Goal: Task Accomplishment & Management: Manage account settings

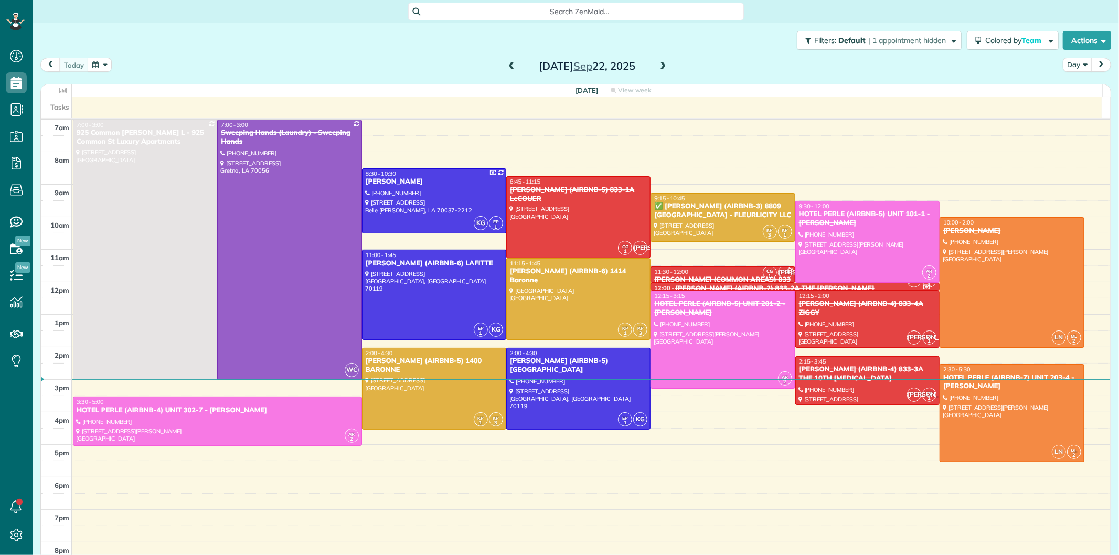
scroll to position [4, 4]
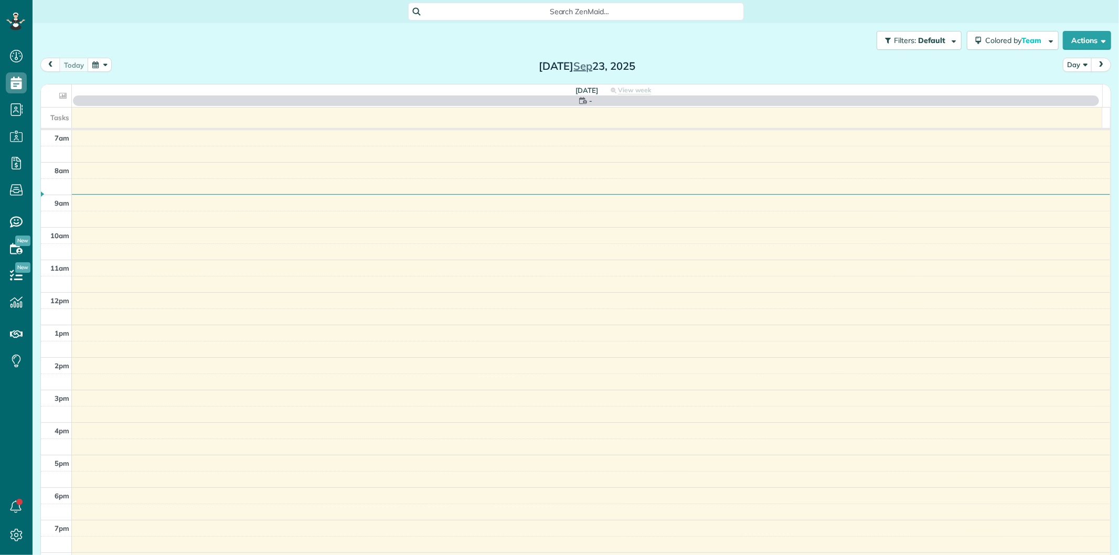
scroll to position [4, 4]
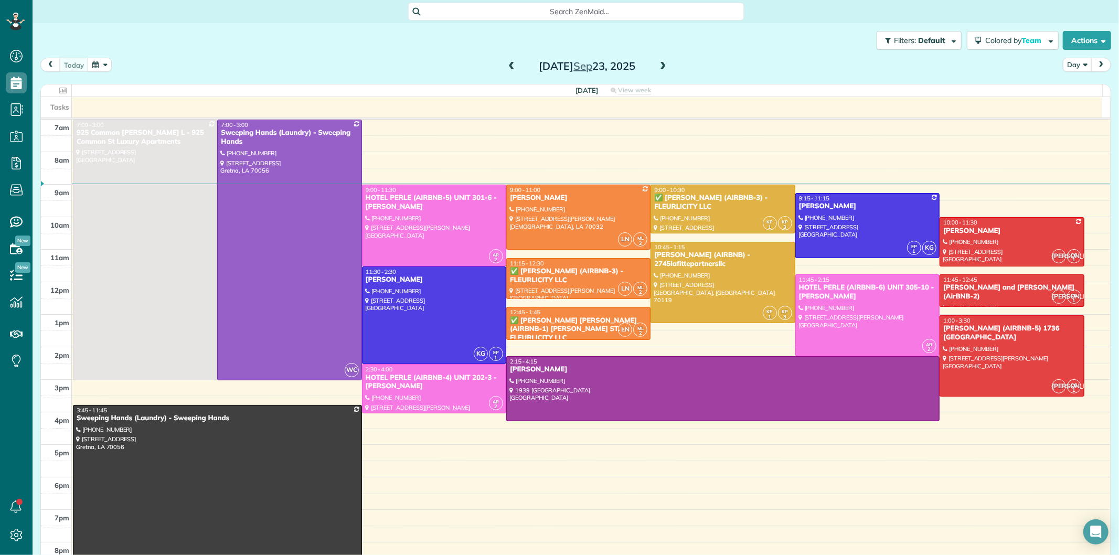
click at [657, 67] on span at bounding box center [663, 66] width 12 height 9
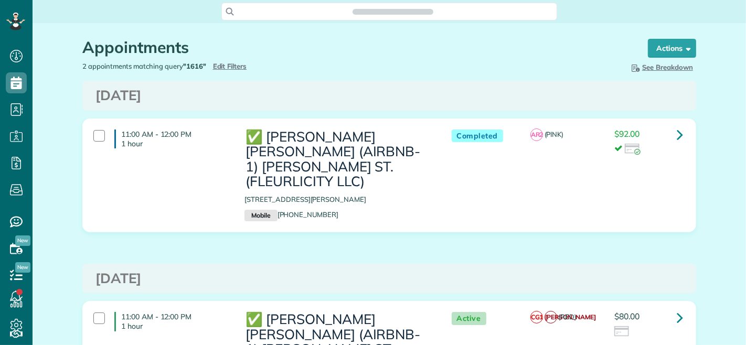
scroll to position [4, 4]
click at [225, 62] on span "Edit Filters" at bounding box center [230, 66] width 34 height 8
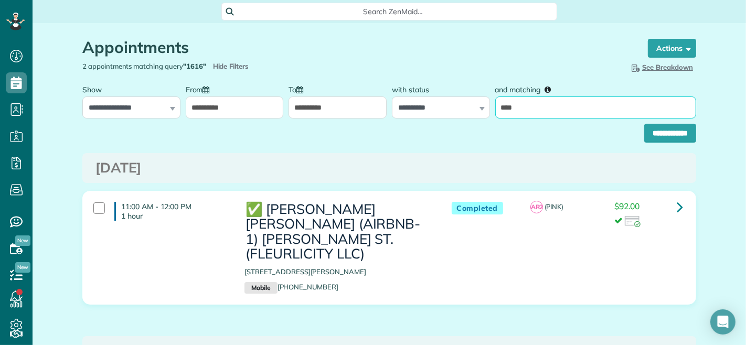
click at [565, 113] on input "****" at bounding box center [595, 108] width 201 height 22
type input "*****"
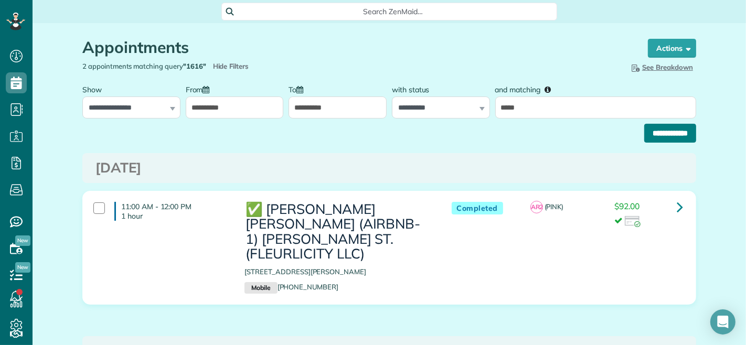
click at [655, 134] on input "**********" at bounding box center [670, 133] width 52 height 19
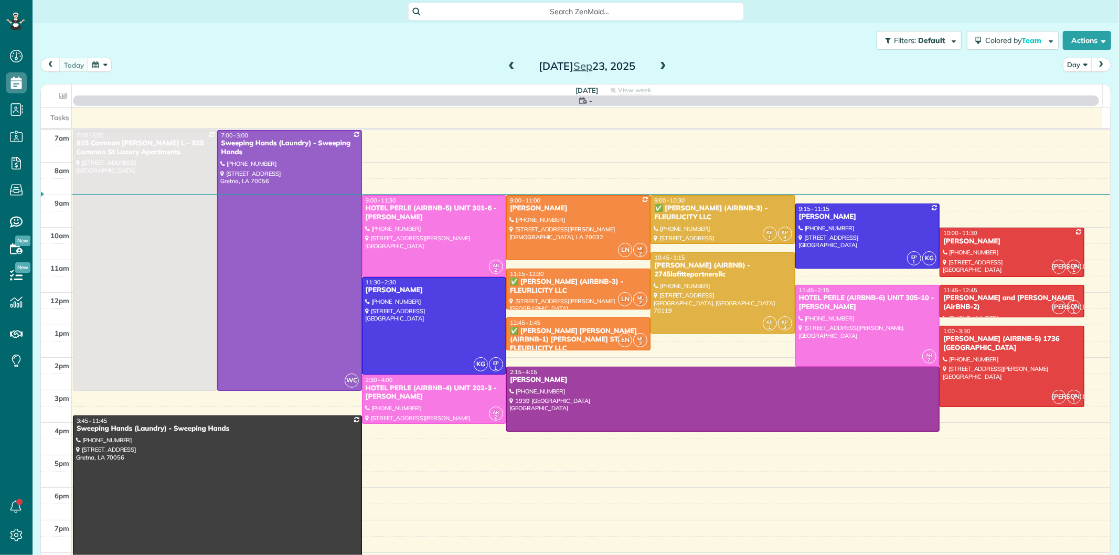
scroll to position [4, 4]
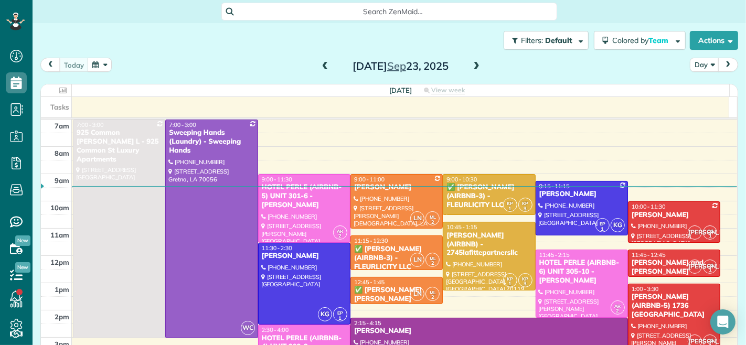
scroll to position [4, 4]
click at [321, 67] on span at bounding box center [326, 66] width 12 height 9
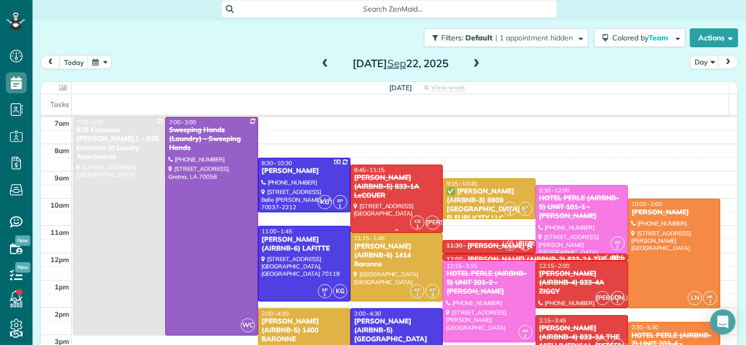
scroll to position [0, 0]
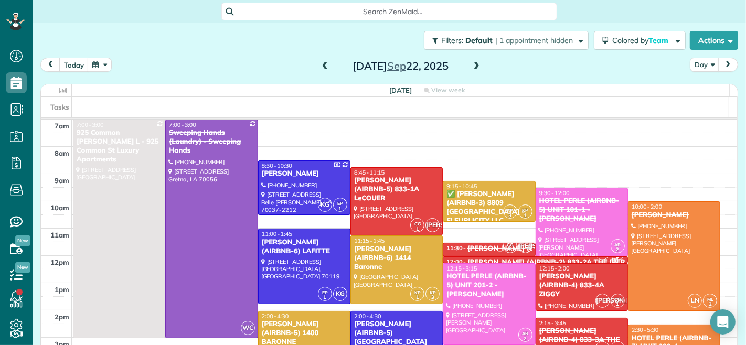
click at [389, 187] on div "NICK BRUNO (AIRBNB-5) 833-1A LeCOUER" at bounding box center [397, 189] width 86 height 27
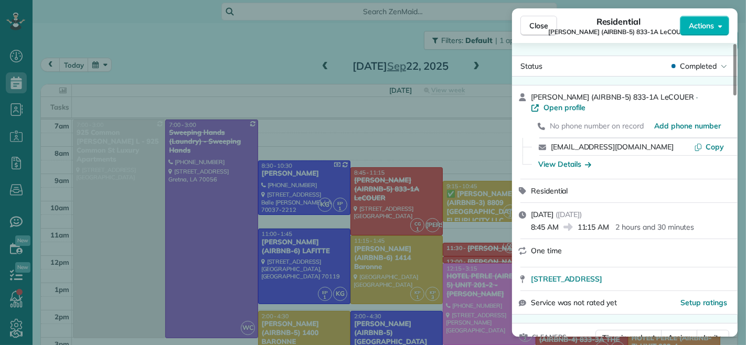
drag, startPoint x: 559, startPoint y: 228, endPoint x: 532, endPoint y: 229, distance: 26.8
click at [532, 229] on span "8:45 AM" at bounding box center [545, 227] width 28 height 10
click at [535, 226] on span "8:45 AM" at bounding box center [545, 227] width 28 height 10
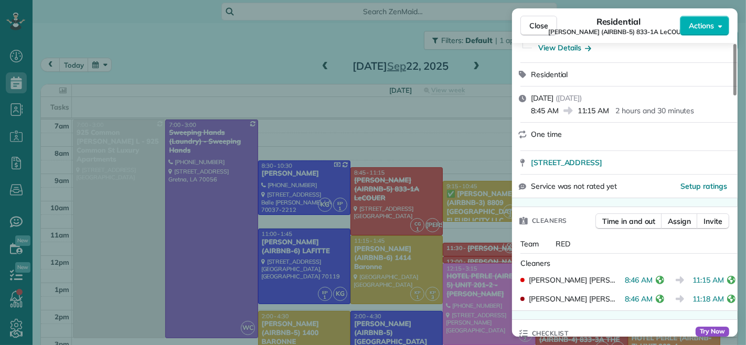
drag, startPoint x: 619, startPoint y: 280, endPoint x: 645, endPoint y: 281, distance: 26.3
click at [645, 281] on span "8:46 AM" at bounding box center [639, 280] width 28 height 10
click at [537, 23] on span "Close" at bounding box center [538, 25] width 19 height 10
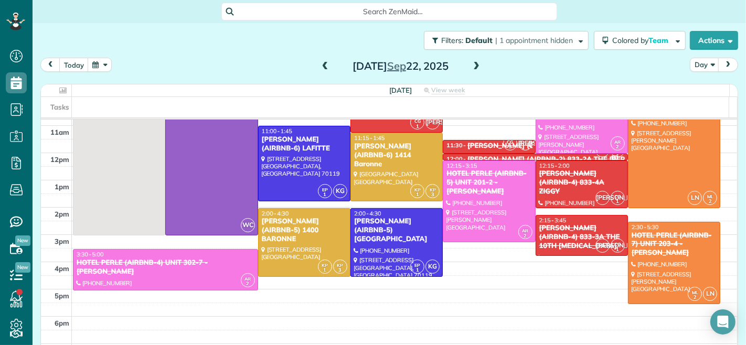
scroll to position [175, 0]
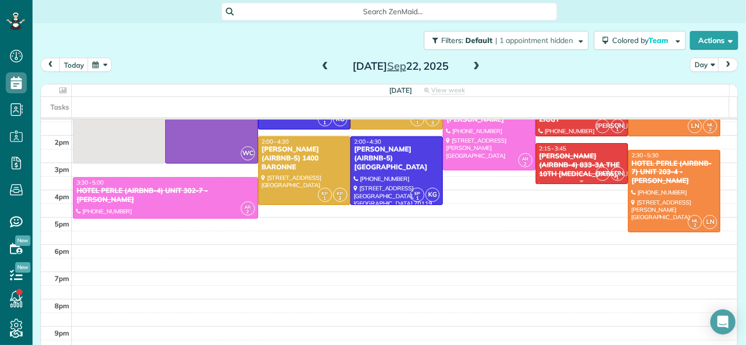
click at [549, 171] on div "NICK BRUNO (AIRBNB-4) 833-3A THE 10TH MUSE" at bounding box center [582, 165] width 86 height 27
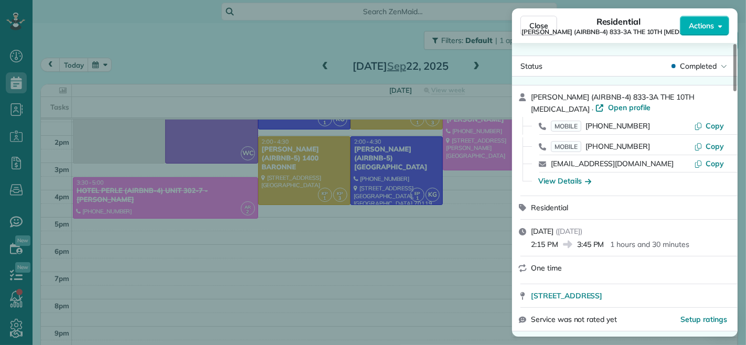
drag, startPoint x: 578, startPoint y: 247, endPoint x: 605, endPoint y: 249, distance: 26.8
click at [604, 249] on span "3:45 PM" at bounding box center [590, 244] width 27 height 10
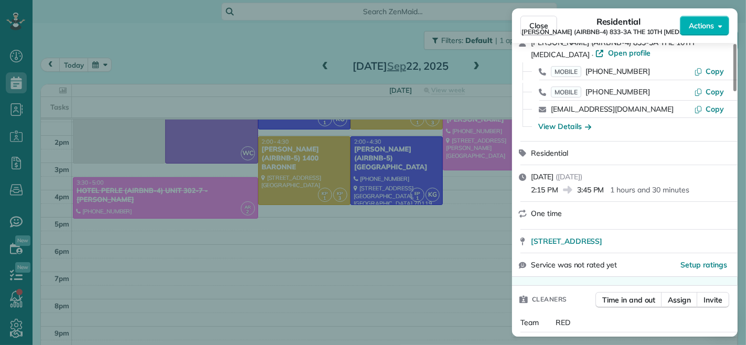
scroll to position [116, 0]
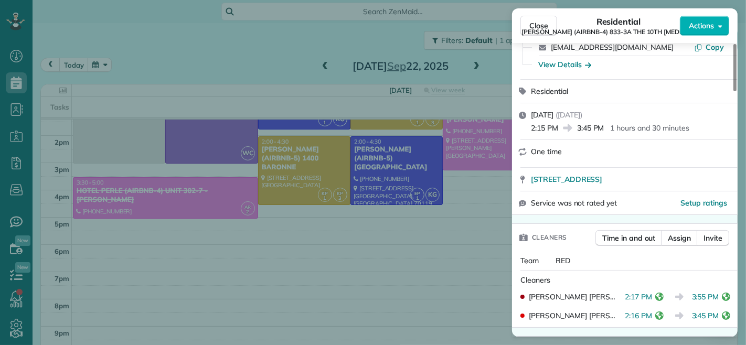
drag, startPoint x: 696, startPoint y: 298, endPoint x: 720, endPoint y: 303, distance: 24.3
click at [720, 303] on div "JACQUELIN BEATRIZ ORELLANA AMAYA 2:17 PM 3:55 PM" at bounding box center [624, 297] width 217 height 19
drag, startPoint x: 687, startPoint y: 318, endPoint x: 711, endPoint y: 322, distance: 24.0
click at [711, 322] on div "CLAUDIA GUTIERREZ 2:16 PM 3:45 PM" at bounding box center [624, 315] width 217 height 19
drag, startPoint x: 537, startPoint y: 23, endPoint x: 473, endPoint y: 129, distance: 123.6
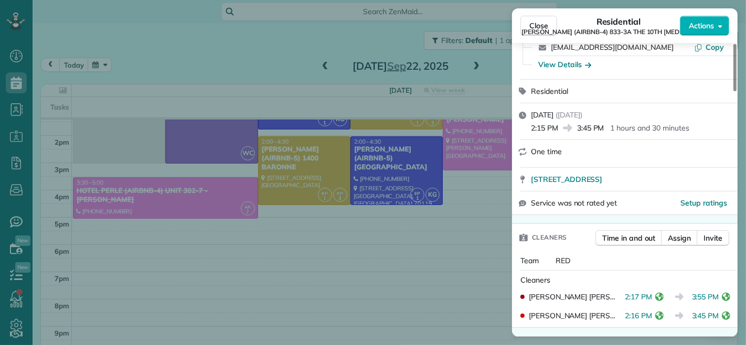
click at [537, 23] on span "Close" at bounding box center [538, 25] width 19 height 10
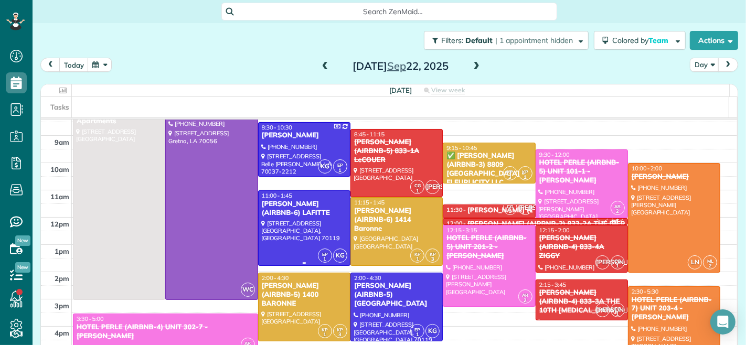
scroll to position [58, 0]
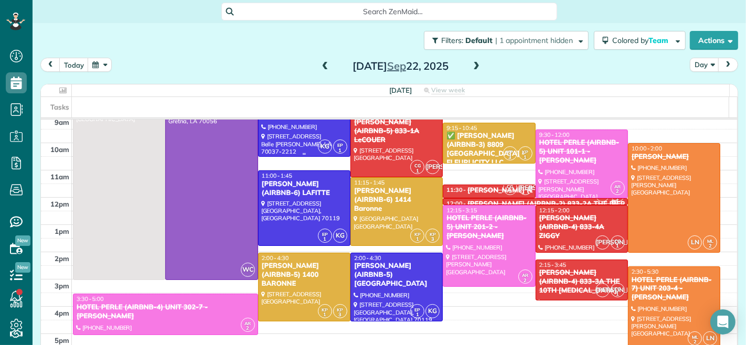
click at [295, 142] on div at bounding box center [304, 130] width 91 height 54
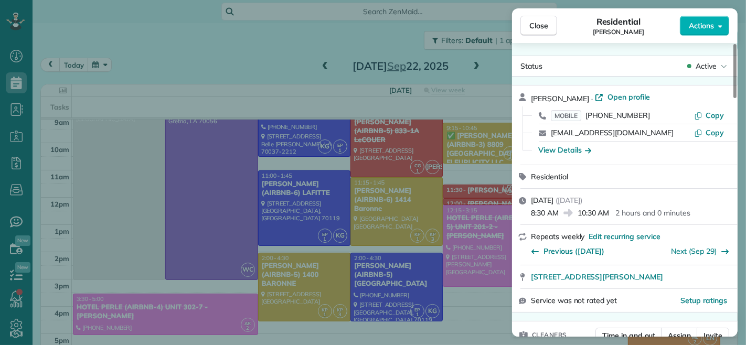
drag, startPoint x: 559, startPoint y: 213, endPoint x: 532, endPoint y: 214, distance: 27.3
click at [532, 214] on span "8:30 AM" at bounding box center [545, 213] width 28 height 10
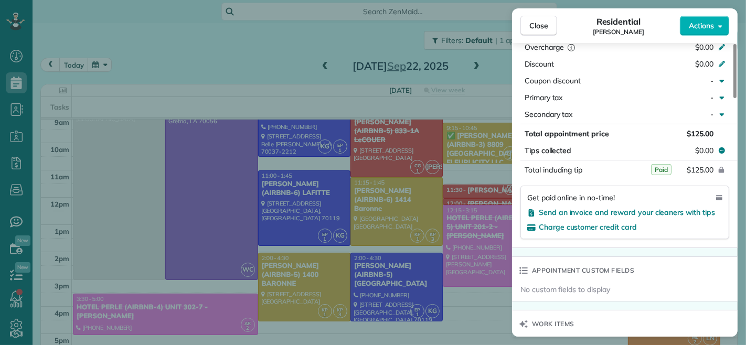
scroll to position [583, 0]
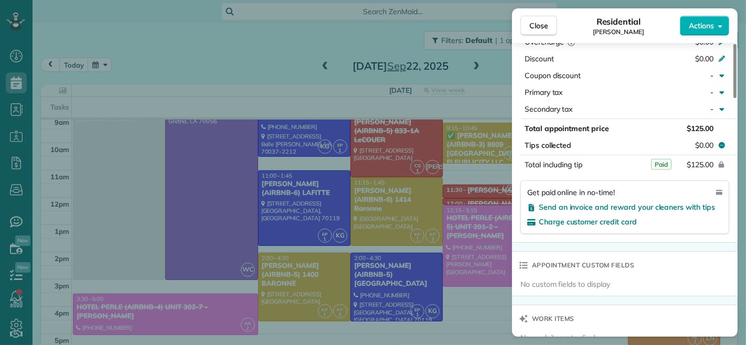
click at [537, 27] on span "Close" at bounding box center [538, 25] width 19 height 10
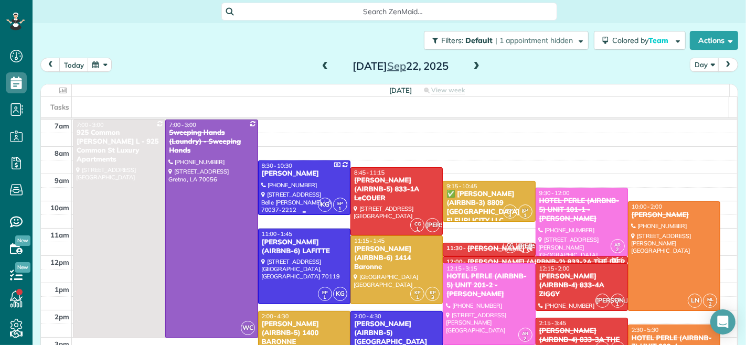
click at [312, 184] on div at bounding box center [304, 188] width 91 height 54
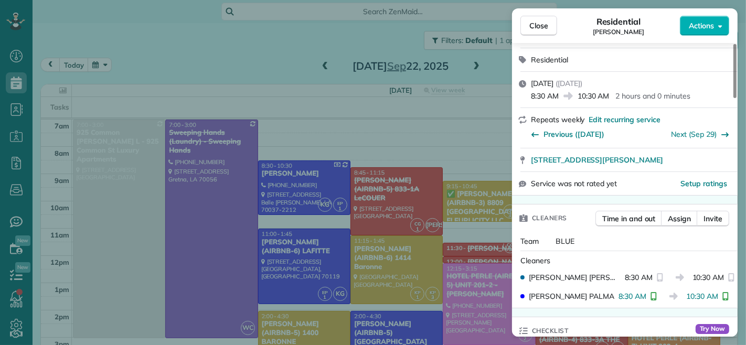
scroll to position [176, 0]
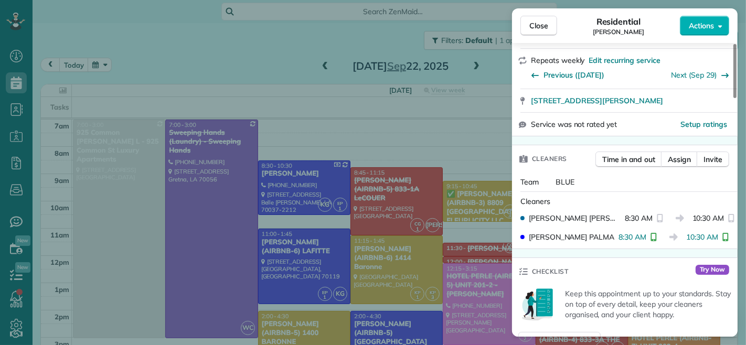
drag, startPoint x: 533, startPoint y: 22, endPoint x: 490, endPoint y: 81, distance: 72.5
click at [533, 22] on span "Close" at bounding box center [538, 25] width 19 height 10
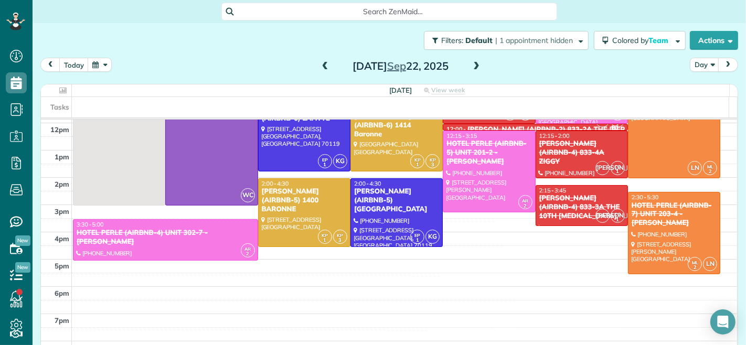
scroll to position [175, 0]
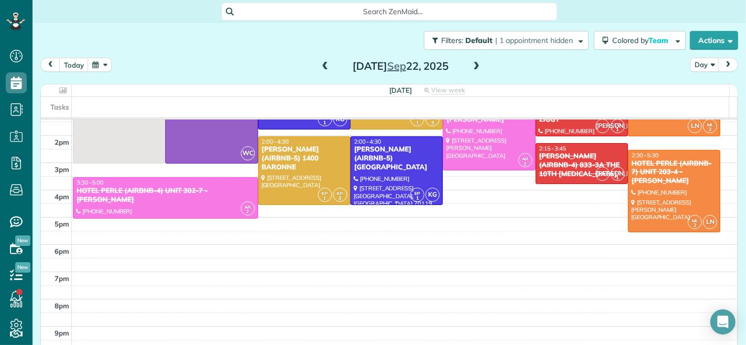
click at [385, 175] on div at bounding box center [396, 171] width 91 height 68
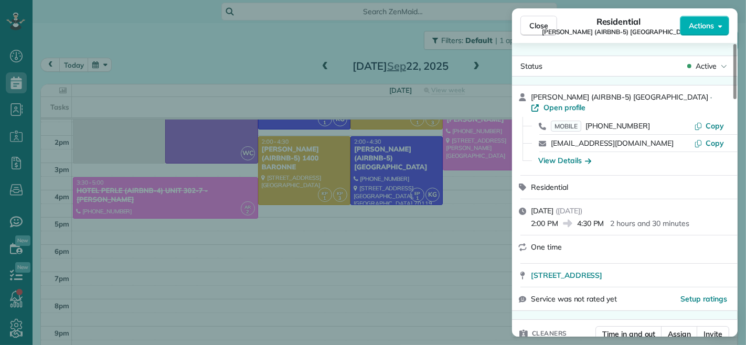
drag, startPoint x: 602, startPoint y: 216, endPoint x: 589, endPoint y: 217, distance: 13.2
click at [589, 218] on span "4:30 PM" at bounding box center [590, 223] width 27 height 10
click at [600, 218] on span "4:30 PM" at bounding box center [590, 223] width 27 height 10
drag, startPoint x: 603, startPoint y: 216, endPoint x: 579, endPoint y: 217, distance: 24.1
click at [579, 218] on span "4:30 PM" at bounding box center [590, 223] width 27 height 10
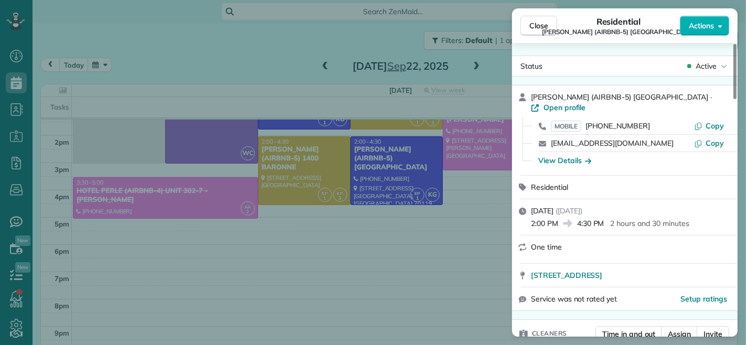
scroll to position [117, 0]
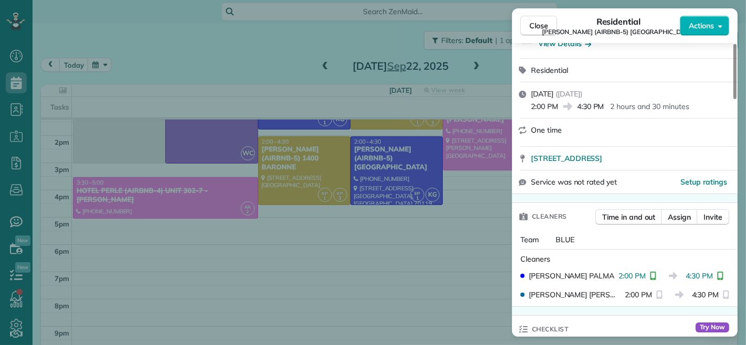
click at [528, 24] on button "Close" at bounding box center [539, 26] width 37 height 20
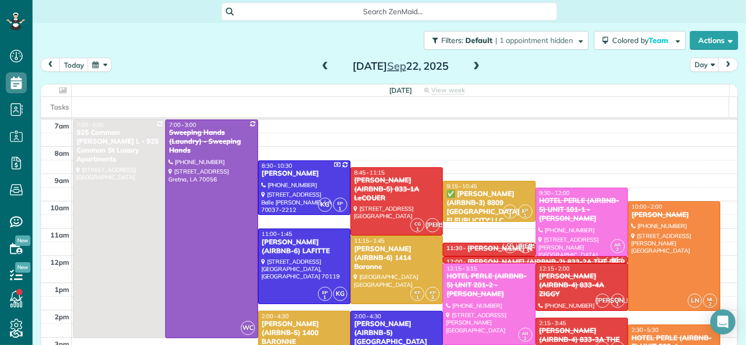
click at [482, 191] on div "✅ MATT GLAPION (AIRBNB-3) 8809 EDINBURGH - FLEURLICITY LLC" at bounding box center [489, 208] width 86 height 36
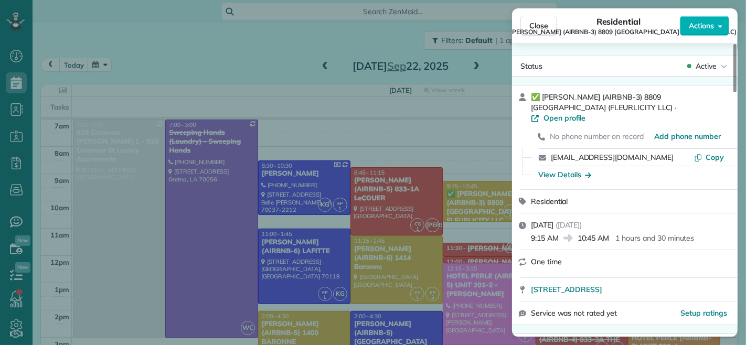
drag, startPoint x: 558, startPoint y: 227, endPoint x: 532, endPoint y: 227, distance: 25.7
click at [532, 233] on span "9:15 AM" at bounding box center [545, 238] width 28 height 10
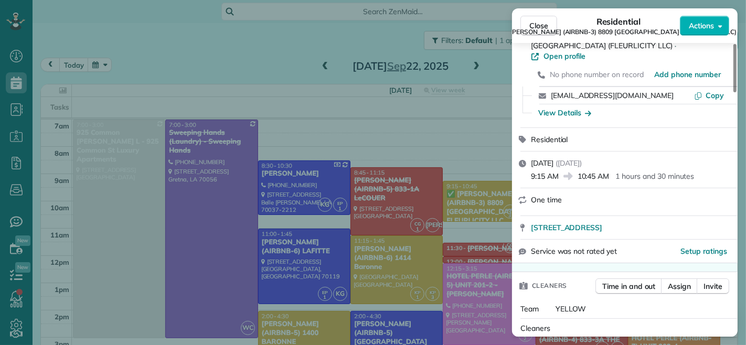
scroll to position [175, 0]
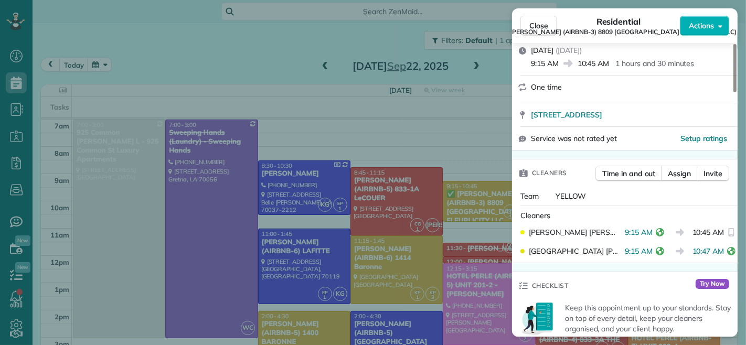
drag, startPoint x: 546, startPoint y: 25, endPoint x: 384, endPoint y: 217, distance: 251.7
click at [546, 25] on span "Close" at bounding box center [538, 25] width 19 height 10
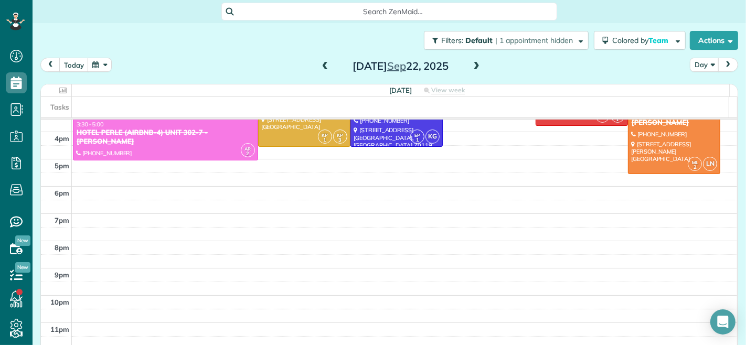
scroll to position [175, 0]
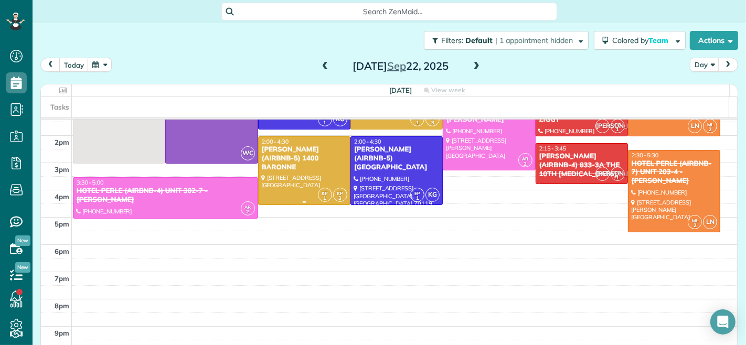
click at [292, 197] on div at bounding box center [304, 171] width 91 height 68
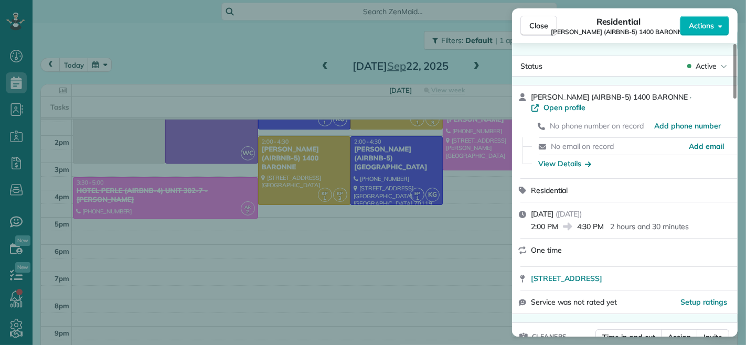
drag, startPoint x: 604, startPoint y: 227, endPoint x: 578, endPoint y: 235, distance: 26.9
click at [578, 235] on div "Monday, September 22, 2025 ( yesterday ) 2:00 PM 4:30 PM 2 hours and 30 minutes" at bounding box center [625, 221] width 226 height 36
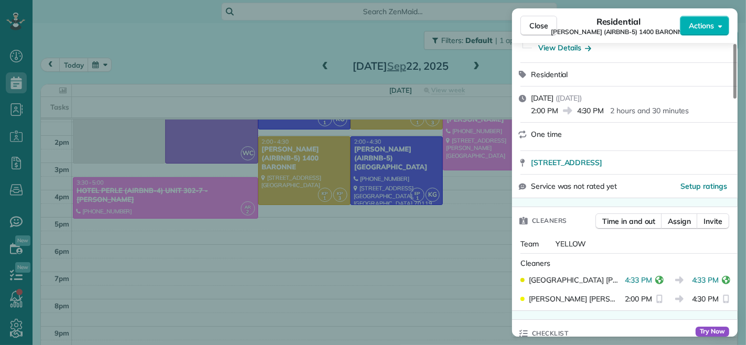
scroll to position [116, 0]
drag, startPoint x: 686, startPoint y: 283, endPoint x: 713, endPoint y: 288, distance: 27.1
click at [713, 288] on div "KENIA PACHECO 4:33 PM 4:33 PM" at bounding box center [624, 279] width 217 height 19
click at [540, 29] on span "Close" at bounding box center [538, 25] width 19 height 10
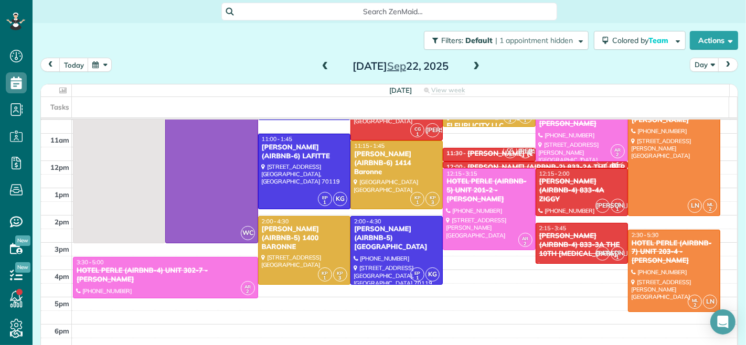
scroll to position [58, 0]
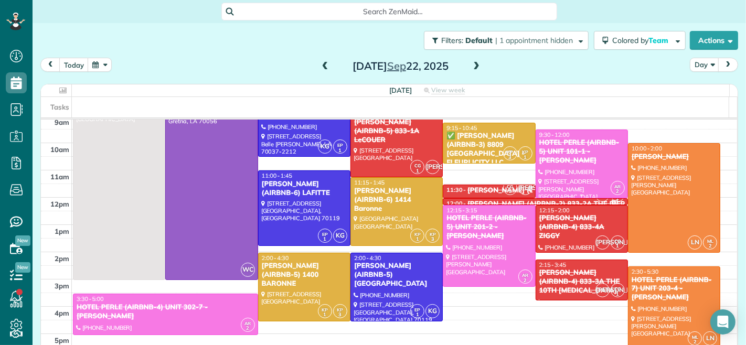
click at [576, 161] on div "HOTEL PERLE (AIRBNB-5) UNIT 101-1 - NICK BRUNO" at bounding box center [582, 152] width 86 height 27
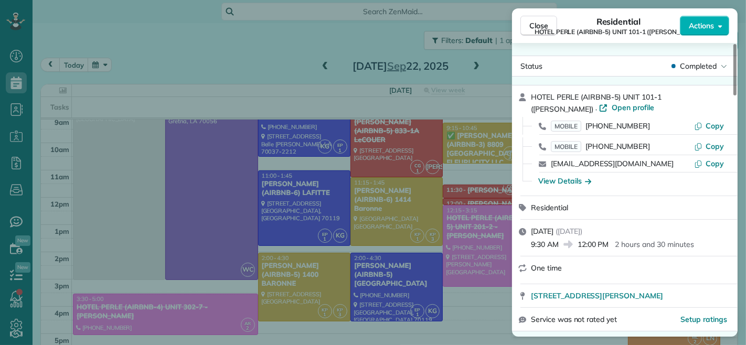
drag, startPoint x: 558, startPoint y: 242, endPoint x: 532, endPoint y: 249, distance: 26.6
click at [532, 249] on span "9:30 AM" at bounding box center [545, 244] width 28 height 10
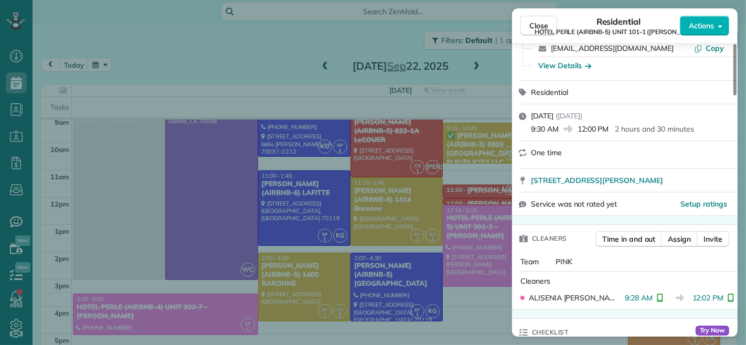
scroll to position [116, 0]
drag, startPoint x: 645, startPoint y: 300, endPoint x: 621, endPoint y: 303, distance: 24.9
click at [621, 303] on div "ALISENIA RAMIREZ 9:28 AM 12:02 PM" at bounding box center [624, 297] width 217 height 19
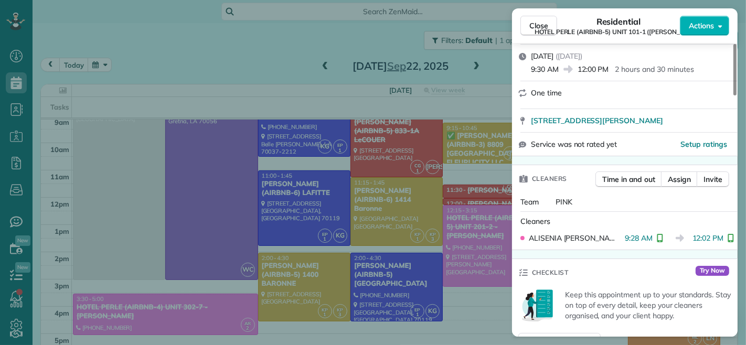
scroll to position [235, 0]
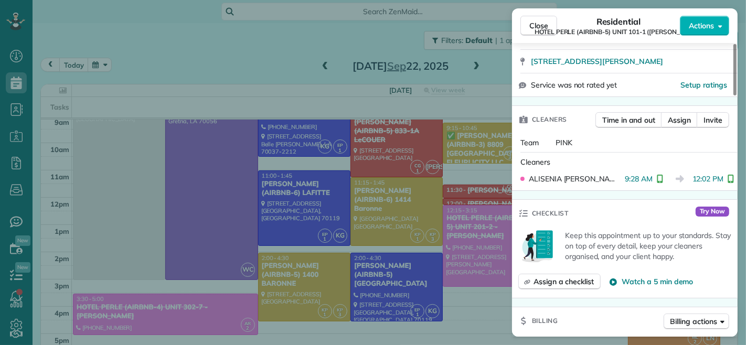
drag, startPoint x: 530, startPoint y: 20, endPoint x: 237, endPoint y: 227, distance: 358.7
click at [530, 20] on span "Close" at bounding box center [538, 25] width 19 height 10
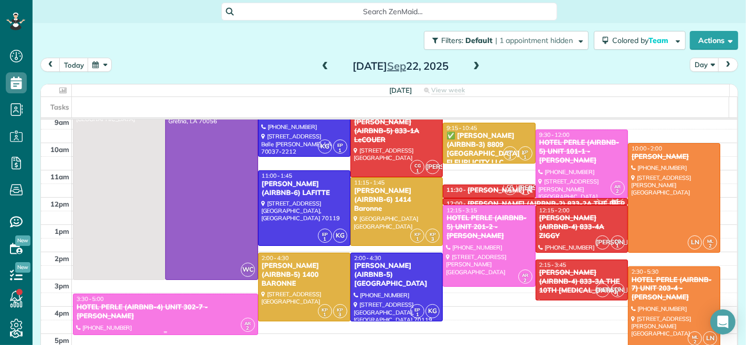
click at [200, 305] on div "HOTEL PERLE (AIRBNB-4) UNIT 302-7 - NICK BRUNO" at bounding box center [165, 312] width 179 height 18
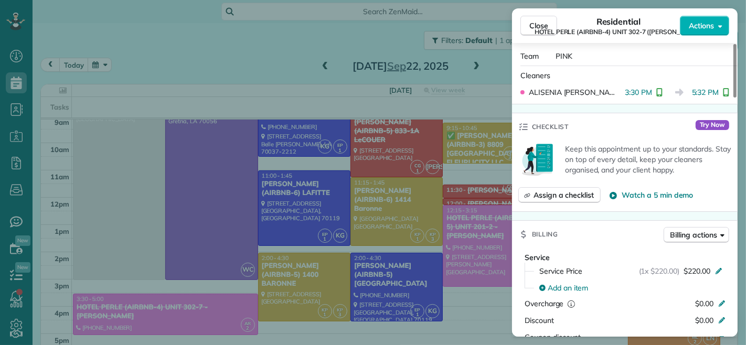
scroll to position [263, 0]
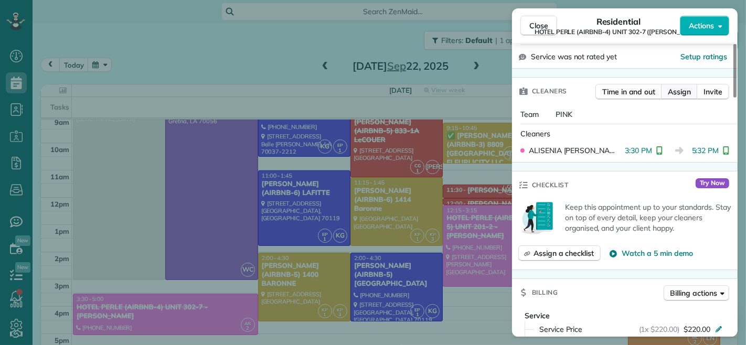
click at [681, 97] on button "Assign" at bounding box center [679, 92] width 37 height 16
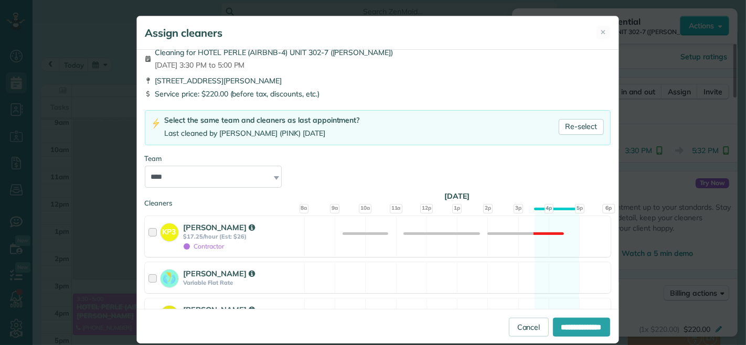
scroll to position [7, 0]
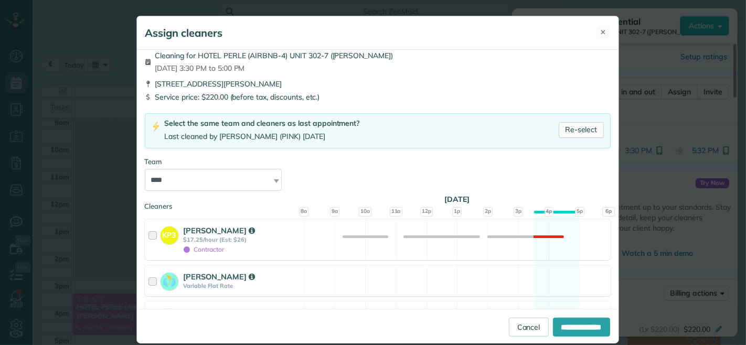
click at [604, 35] on button "✕" at bounding box center [604, 33] width 14 height 14
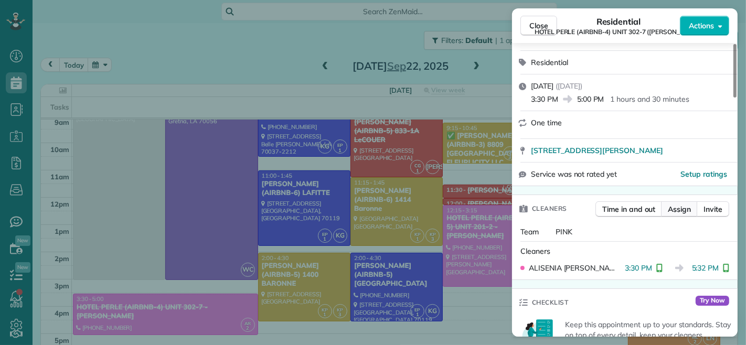
scroll to position [87, 0]
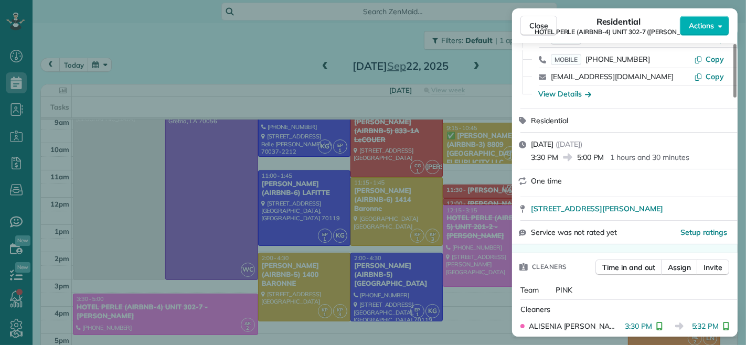
drag, startPoint x: 578, startPoint y: 157, endPoint x: 603, endPoint y: 166, distance: 26.7
click at [603, 166] on div "Monday, September 22, 2025 ( yesterday ) 3:30 PM 5:00 PM 1 hours and 30 minutes" at bounding box center [625, 151] width 226 height 36
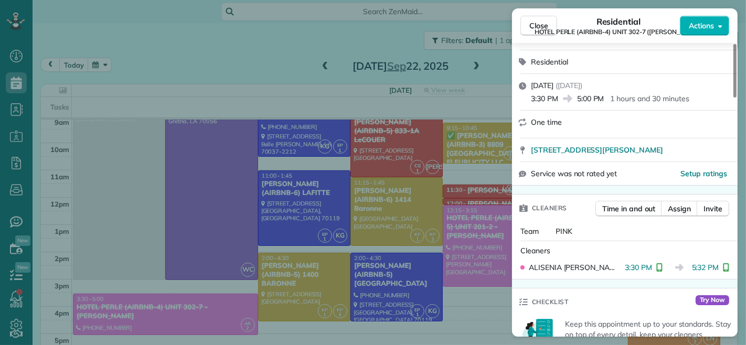
drag, startPoint x: 688, startPoint y: 271, endPoint x: 712, endPoint y: 271, distance: 24.1
click at [712, 271] on span "5:32 PM" at bounding box center [705, 267] width 27 height 10
click at [544, 25] on span "Close" at bounding box center [538, 25] width 19 height 10
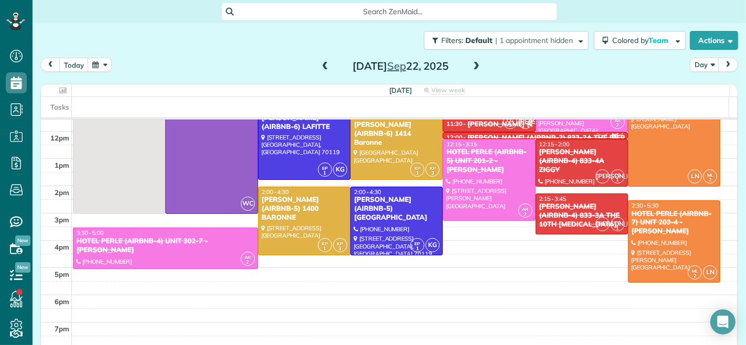
scroll to position [116, 0]
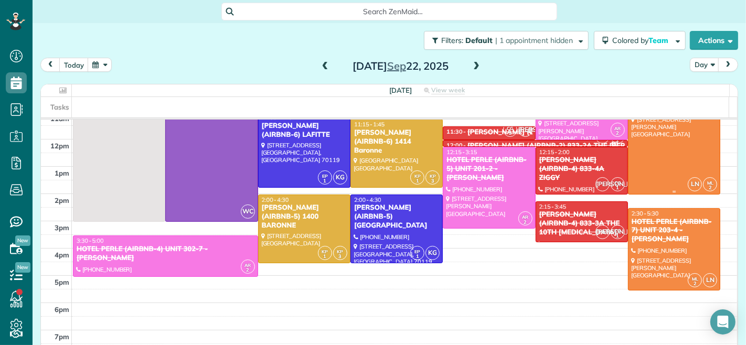
click at [648, 138] on div at bounding box center [674, 140] width 91 height 109
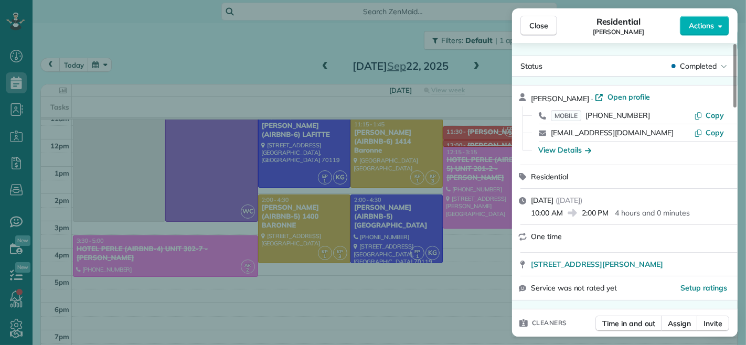
drag, startPoint x: 563, startPoint y: 214, endPoint x: 533, endPoint y: 219, distance: 30.3
click at [533, 219] on div "Monday, September 22, 2025 ( yesterday ) 10:00 AM 2:00 PM 4 hours and 0 minutes" at bounding box center [625, 207] width 226 height 36
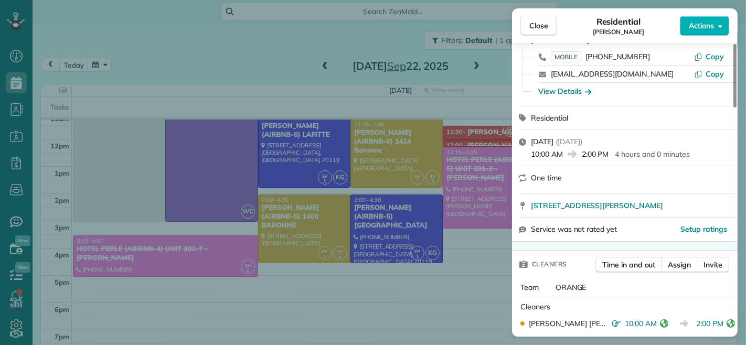
scroll to position [175, 0]
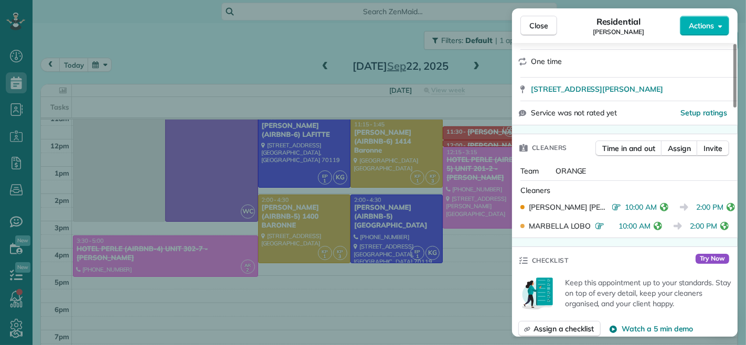
click at [541, 20] on span "Close" at bounding box center [538, 25] width 19 height 10
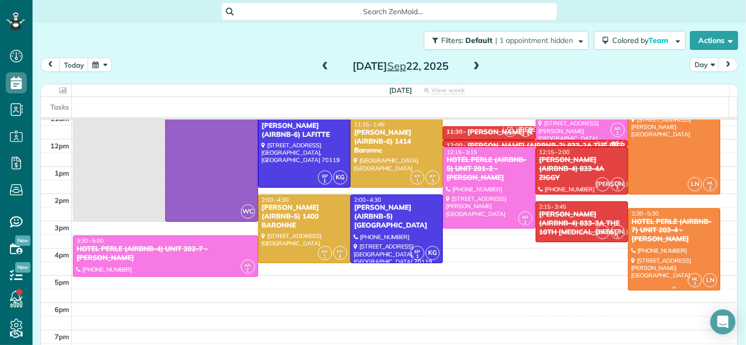
click at [652, 223] on div "HOTEL PERLE (AIRBNB-7) UNIT 203-4 - NICK BRUNO" at bounding box center [674, 231] width 86 height 27
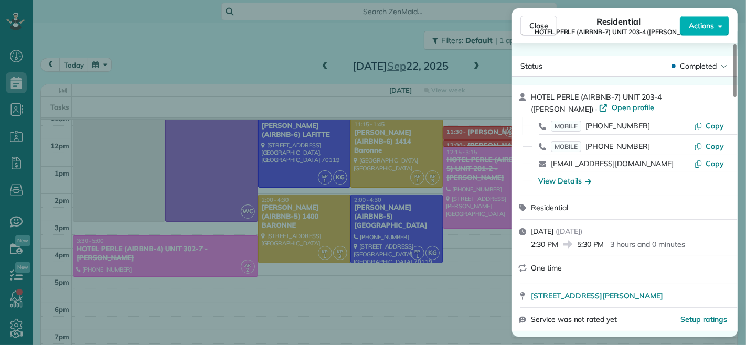
drag, startPoint x: 604, startPoint y: 244, endPoint x: 578, endPoint y: 249, distance: 27.3
click at [578, 249] on span "5:30 PM" at bounding box center [590, 244] width 27 height 10
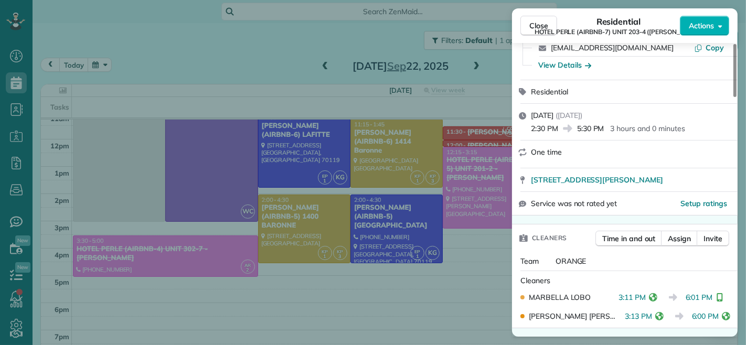
scroll to position [116, 0]
click at [628, 148] on div "One time" at bounding box center [631, 151] width 200 height 10
drag, startPoint x: 687, startPoint y: 300, endPoint x: 714, endPoint y: 305, distance: 27.3
click at [714, 305] on div "MARBELLA LOBO 3:11 PM 6:01 PM" at bounding box center [624, 297] width 217 height 19
drag, startPoint x: 694, startPoint y: 319, endPoint x: 722, endPoint y: 324, distance: 28.2
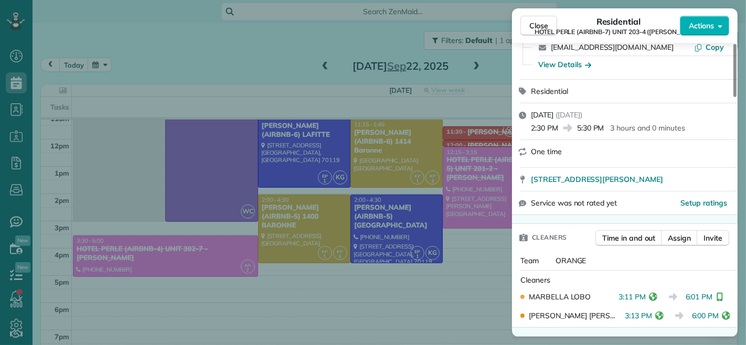
click at [722, 324] on div "LAURYS MICHEL PALMA NUNEZ 3:13 PM 6:00 PM" at bounding box center [624, 315] width 217 height 19
click at [538, 27] on span "Close" at bounding box center [538, 25] width 19 height 10
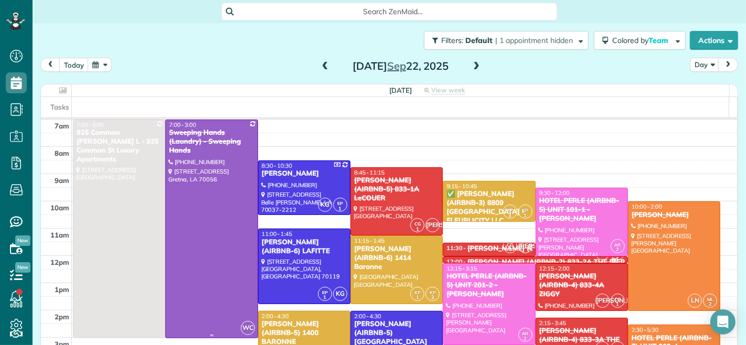
click at [228, 187] on div at bounding box center [211, 229] width 91 height 218
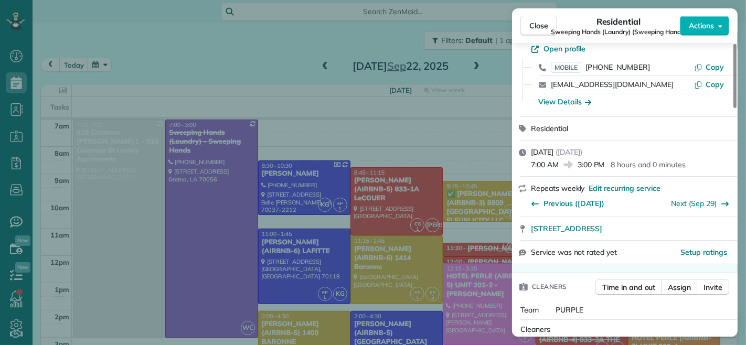
scroll to position [118, 0]
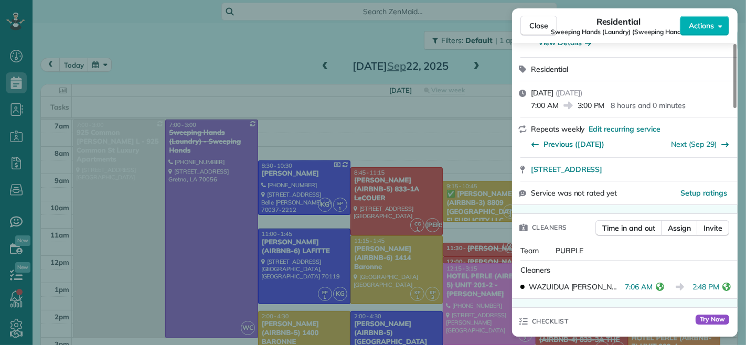
drag, startPoint x: 645, startPoint y: 289, endPoint x: 618, endPoint y: 286, distance: 27.4
click at [625, 286] on span "7:06 AM" at bounding box center [639, 287] width 28 height 10
drag, startPoint x: 687, startPoint y: 287, endPoint x: 714, endPoint y: 295, distance: 27.4
click at [714, 295] on div "WAZUIDUA CORTES 7:06 AM 2:48 PM" at bounding box center [624, 287] width 217 height 19
click at [536, 29] on span "Close" at bounding box center [538, 25] width 19 height 10
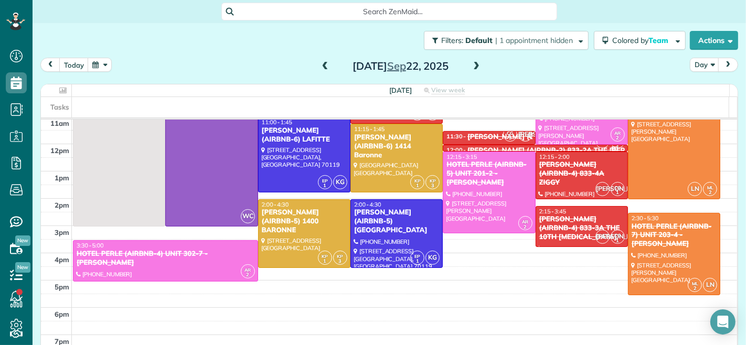
scroll to position [116, 0]
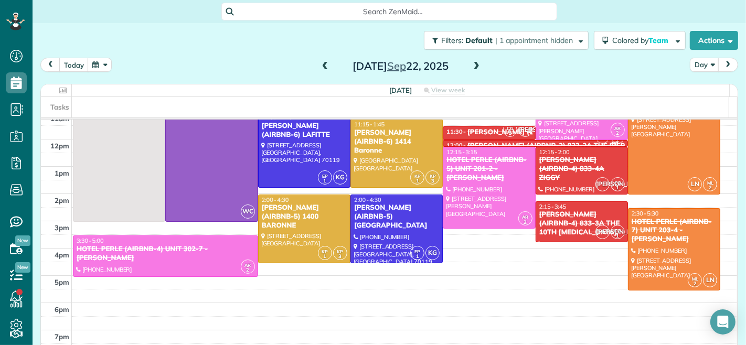
click at [474, 62] on span at bounding box center [477, 66] width 12 height 9
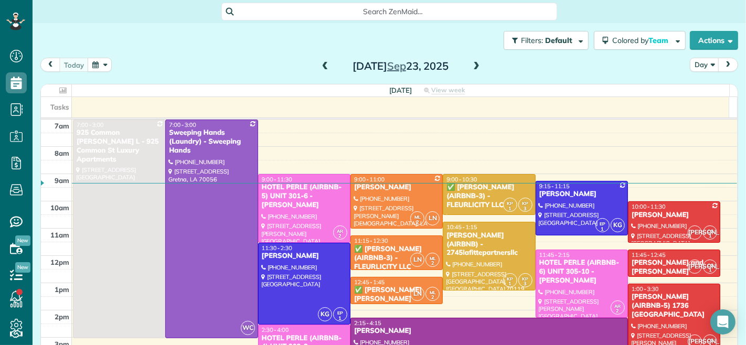
scroll to position [58, 0]
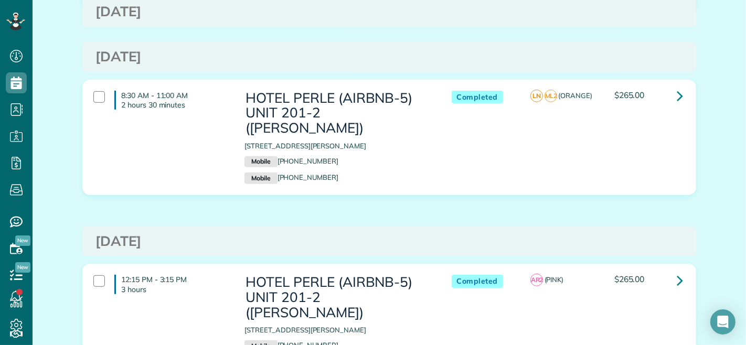
scroll to position [583, 0]
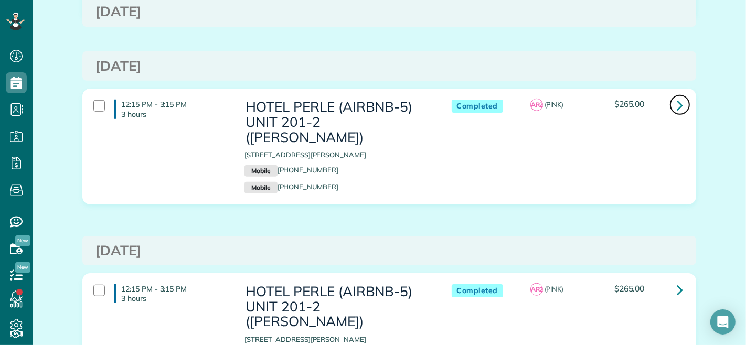
click at [677, 96] on icon at bounding box center [680, 105] width 6 height 18
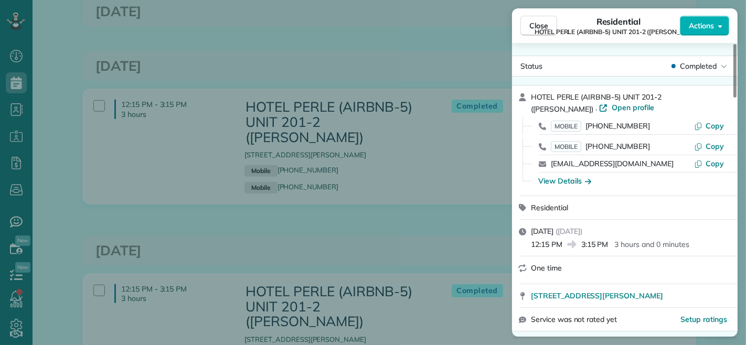
click at [701, 27] on span "Actions" at bounding box center [701, 25] width 25 height 10
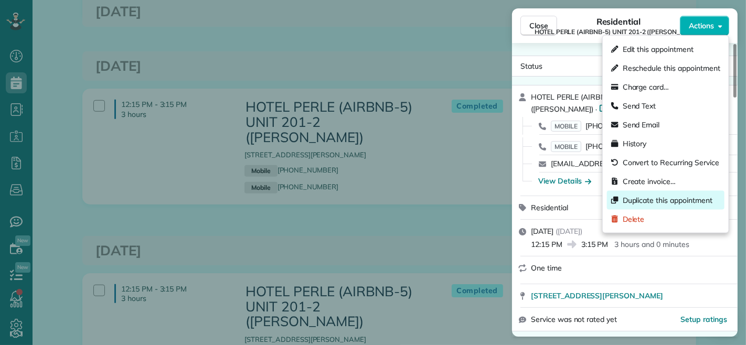
click at [643, 201] on span "Duplicate this appointment" at bounding box center [668, 200] width 90 height 10
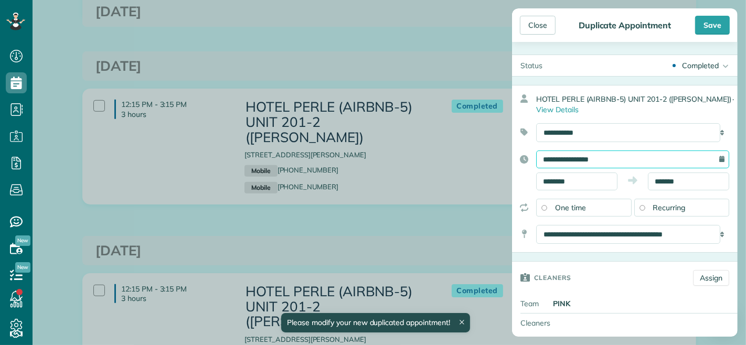
click at [586, 161] on input "**********" at bounding box center [632, 160] width 193 height 18
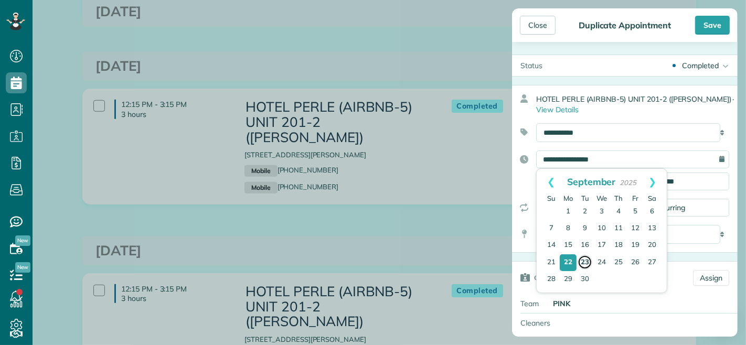
click at [585, 263] on link "23" at bounding box center [585, 262] width 15 height 15
type input "**********"
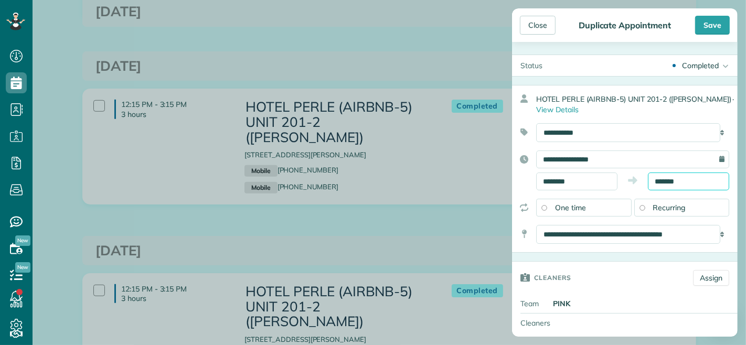
click at [664, 182] on input "*******" at bounding box center [688, 182] width 81 height 18
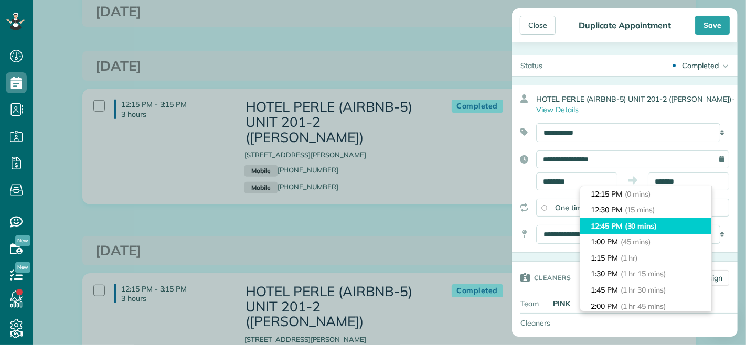
type input "********"
click at [661, 227] on li "12:45 PM (30 mins)" at bounding box center [645, 226] width 131 height 16
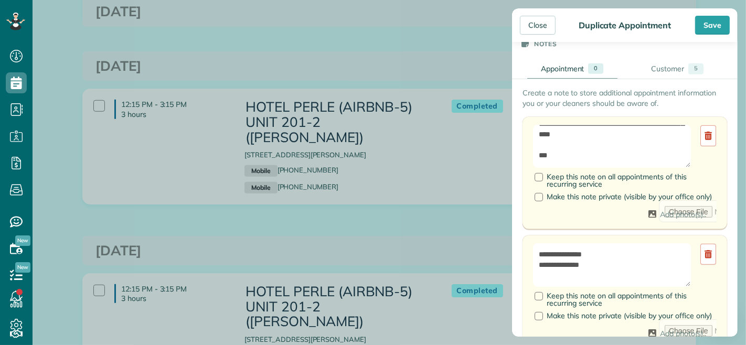
scroll to position [58, 0]
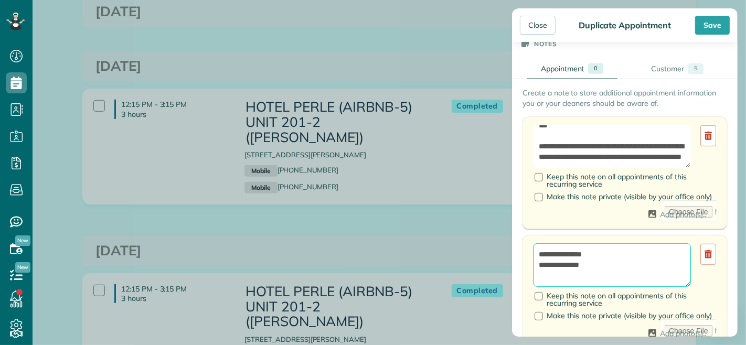
drag, startPoint x: 604, startPoint y: 274, endPoint x: 537, endPoint y: 268, distance: 68.0
click at [537, 268] on textarea "**********" at bounding box center [612, 264] width 158 height 43
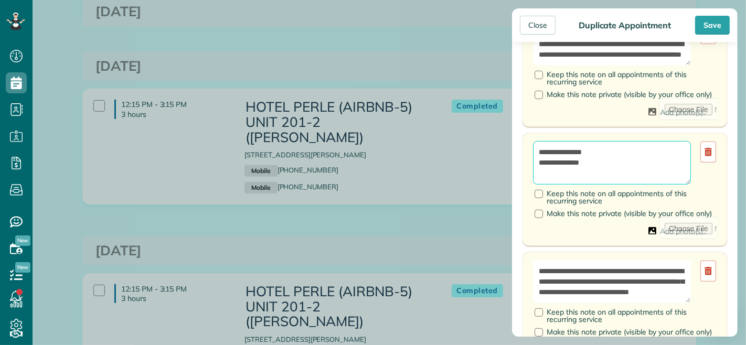
scroll to position [525, 0]
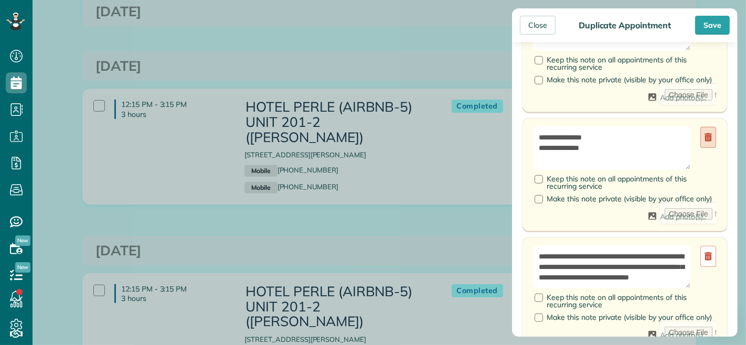
click at [705, 142] on icon at bounding box center [708, 137] width 7 height 8
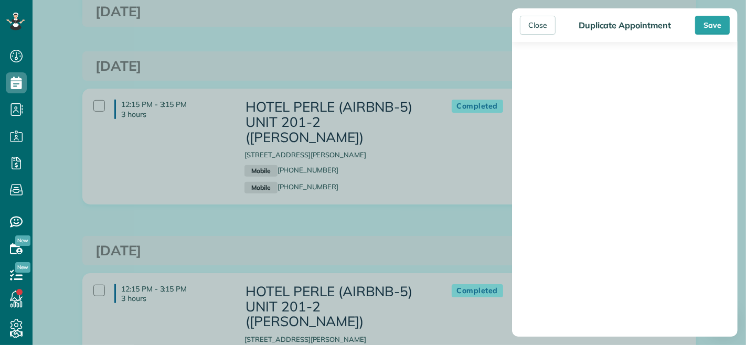
scroll to position [583, 0]
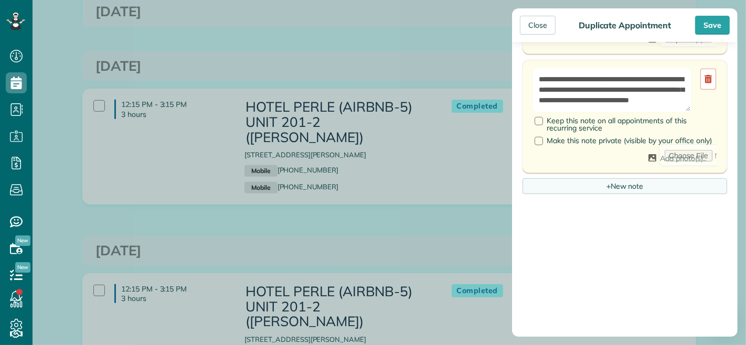
click at [607, 190] on span "+" at bounding box center [609, 185] width 4 height 9
click at [591, 194] on div "+ New note" at bounding box center [625, 186] width 205 height 16
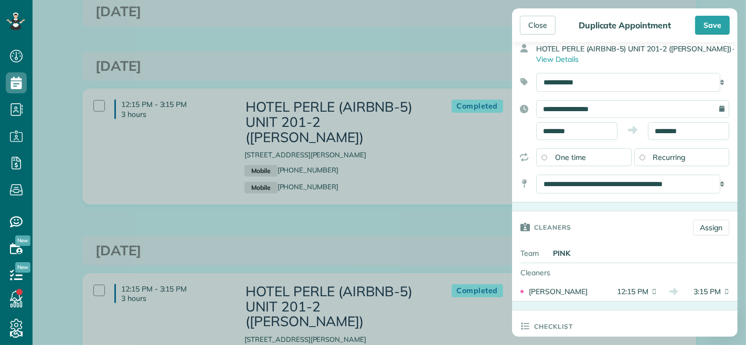
scroll to position [0, 0]
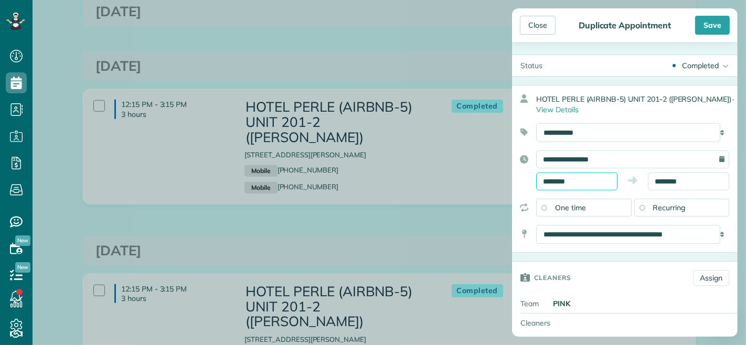
click at [572, 181] on input "********" at bounding box center [576, 182] width 81 height 18
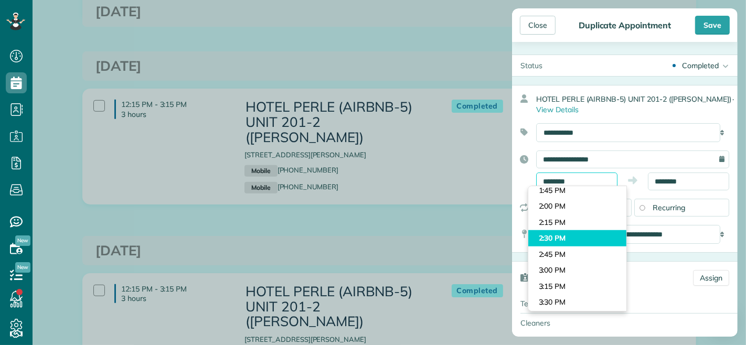
scroll to position [927, 0]
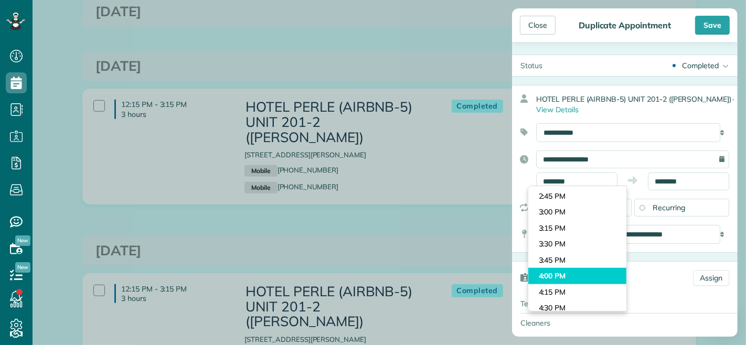
type input "*******"
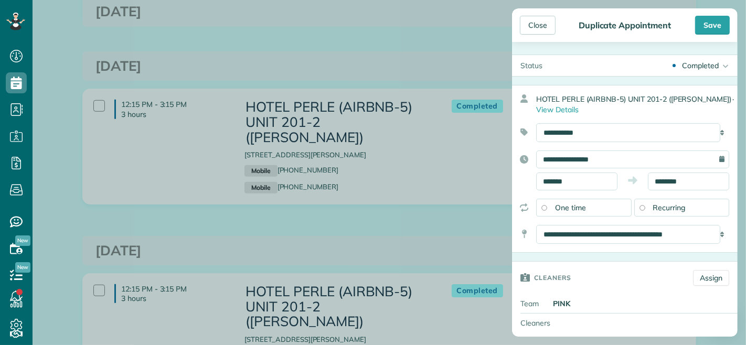
click at [575, 273] on body "Dashboard Scheduling Calendar View List View Dispatch View - Weekly scheduling …" at bounding box center [373, 172] width 746 height 345
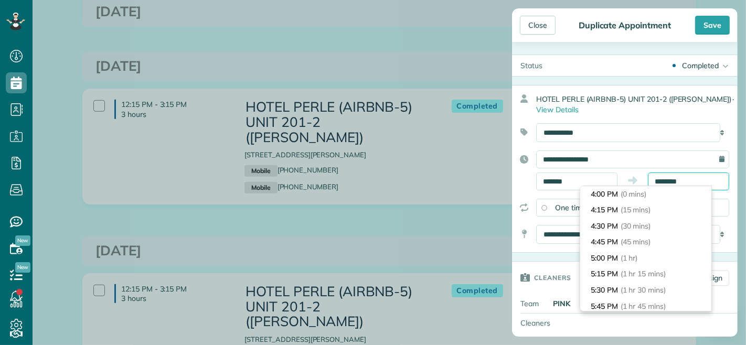
click at [655, 179] on input "********" at bounding box center [688, 182] width 81 height 18
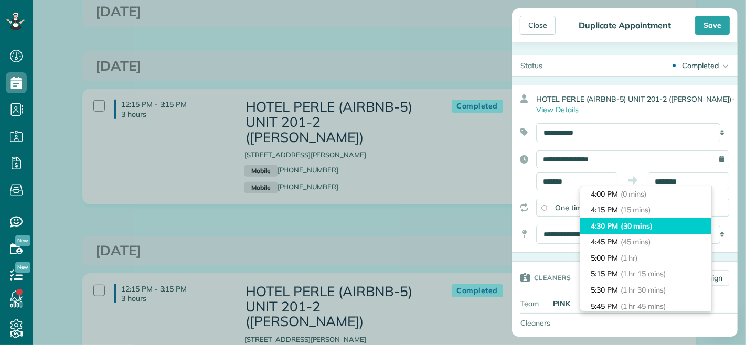
type input "*******"
click at [650, 230] on span "(30 mins)" at bounding box center [637, 225] width 33 height 9
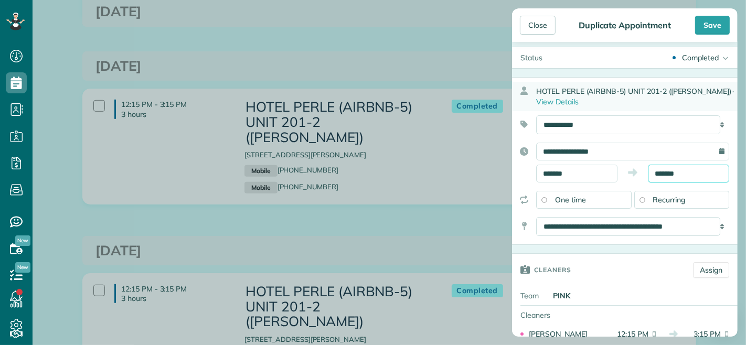
scroll to position [0, 0]
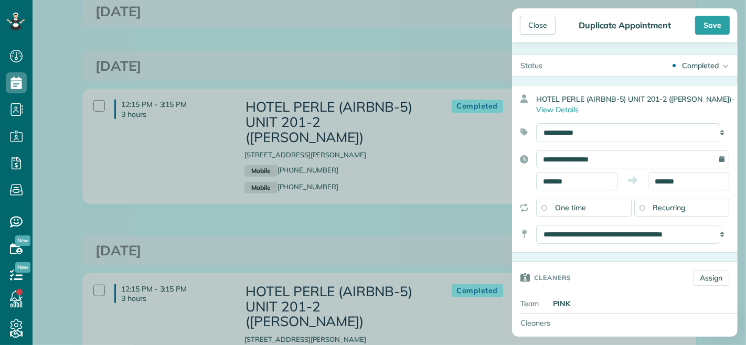
click at [682, 62] on div "Completed" at bounding box center [700, 65] width 37 height 10
click at [683, 82] on link "Active" at bounding box center [707, 82] width 61 height 18
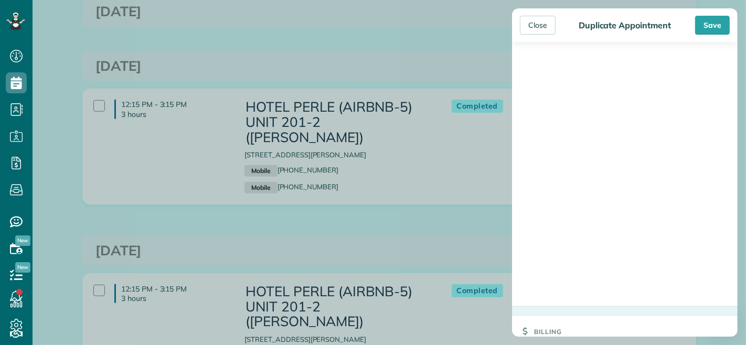
scroll to position [930, 0]
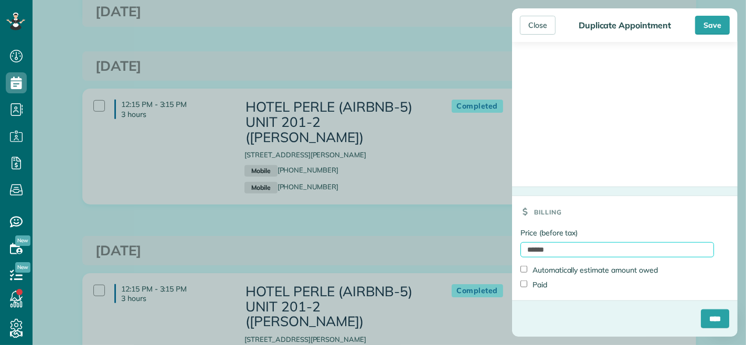
click at [576, 249] on input "******" at bounding box center [618, 249] width 194 height 15
type input "****"
click at [706, 321] on input "****" at bounding box center [715, 319] width 28 height 19
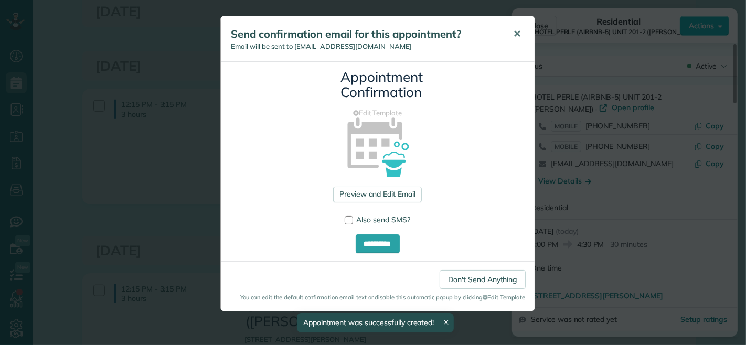
click at [519, 35] on span "✕" at bounding box center [518, 34] width 8 height 12
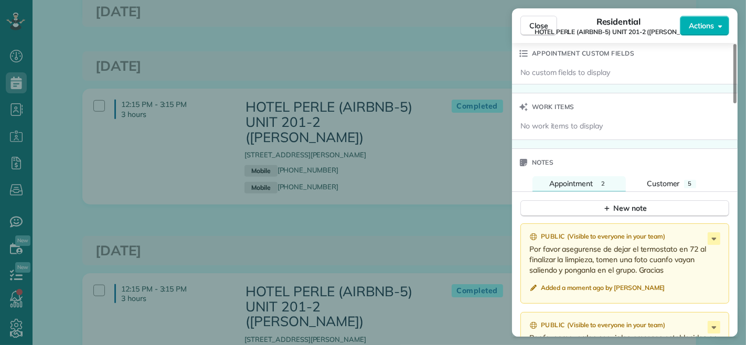
scroll to position [806, 0]
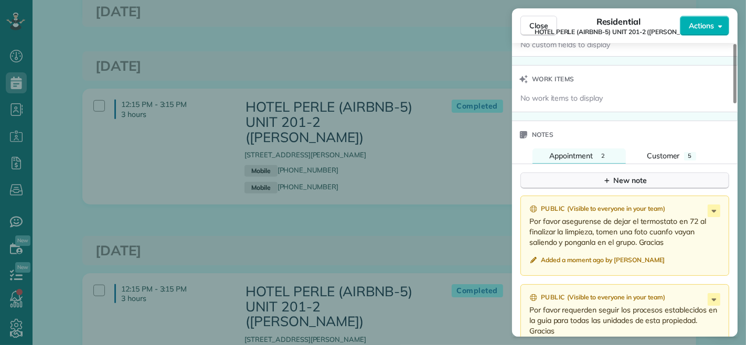
click at [617, 179] on div "New note" at bounding box center [625, 180] width 44 height 11
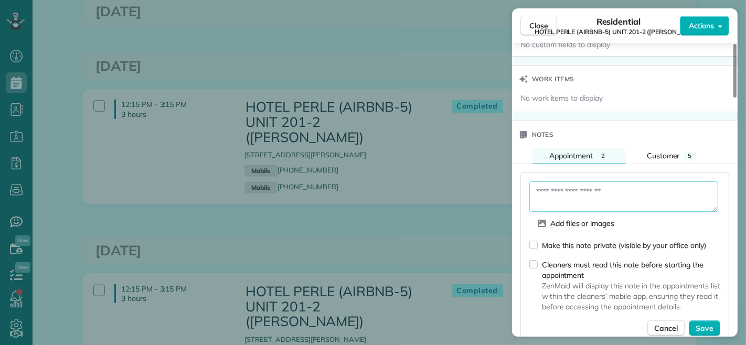
click at [643, 203] on textarea at bounding box center [623, 197] width 189 height 30
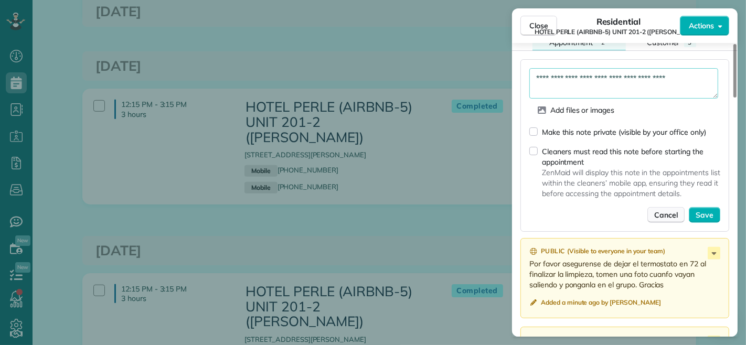
scroll to position [922, 0]
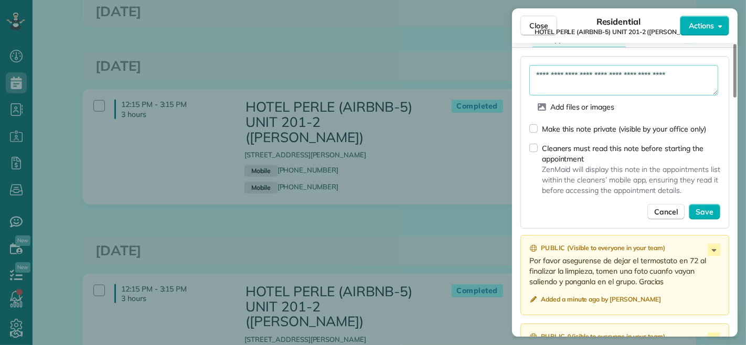
type textarea "**********"
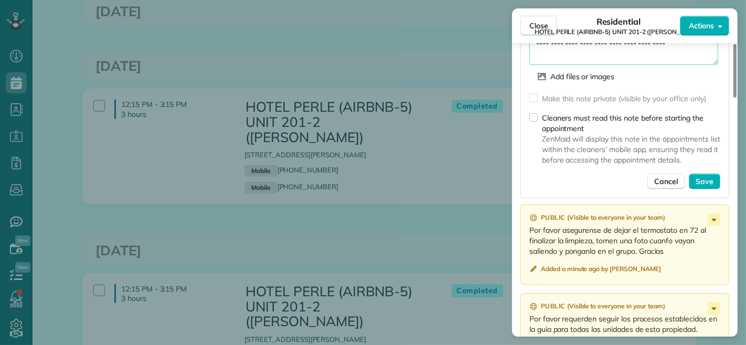
scroll to position [981, 0]
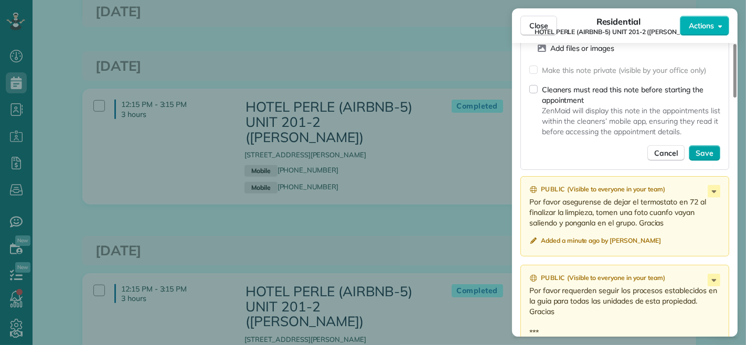
click at [702, 155] on span "Save" at bounding box center [705, 153] width 18 height 10
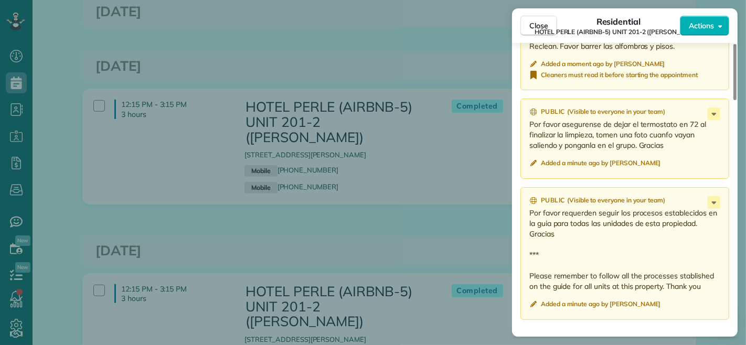
scroll to position [864, 0]
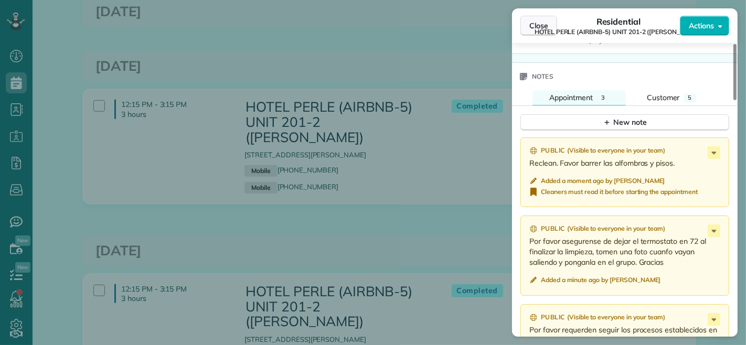
click at [537, 24] on span "Close" at bounding box center [538, 25] width 19 height 10
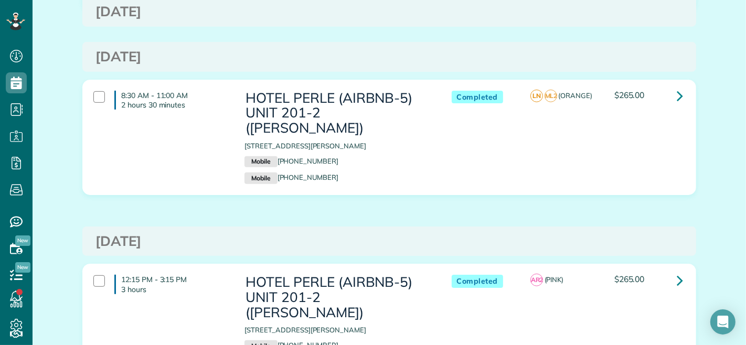
scroll to position [632, 0]
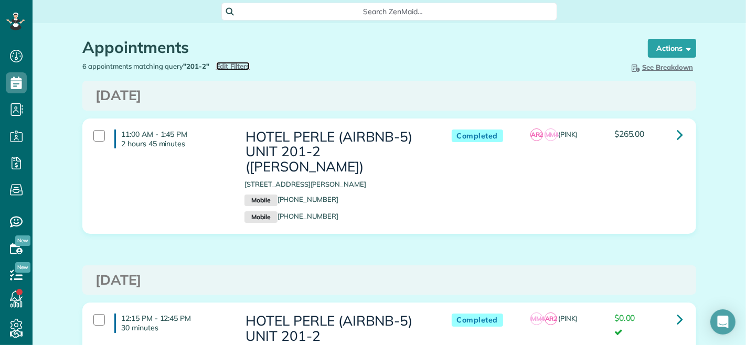
click at [239, 68] on span "Edit Filters" at bounding box center [233, 66] width 34 height 8
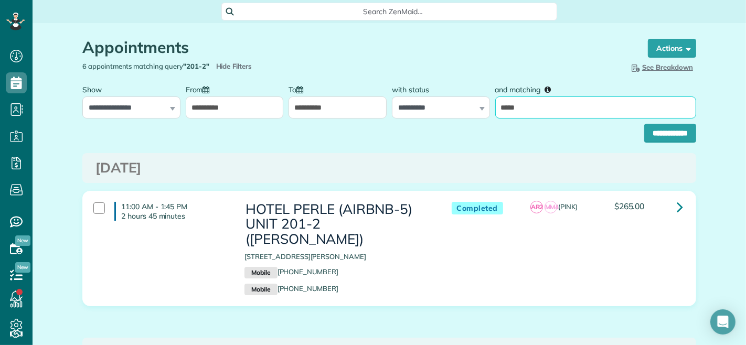
click at [521, 109] on input "*****" at bounding box center [595, 108] width 201 height 22
type input "*****"
click at [644, 124] on input "**********" at bounding box center [670, 133] width 52 height 19
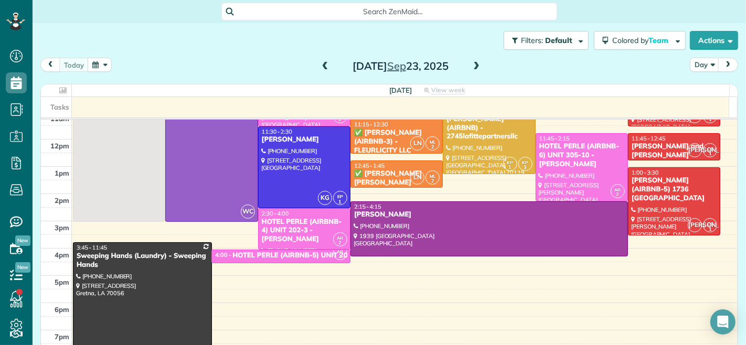
scroll to position [58, 0]
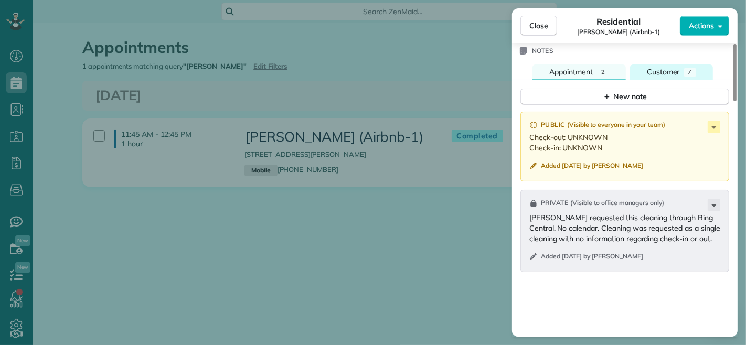
scroll to position [874, 0]
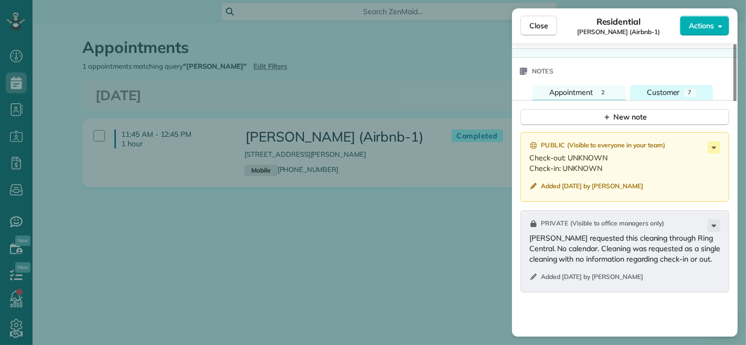
click at [662, 89] on span "Customer" at bounding box center [663, 92] width 33 height 9
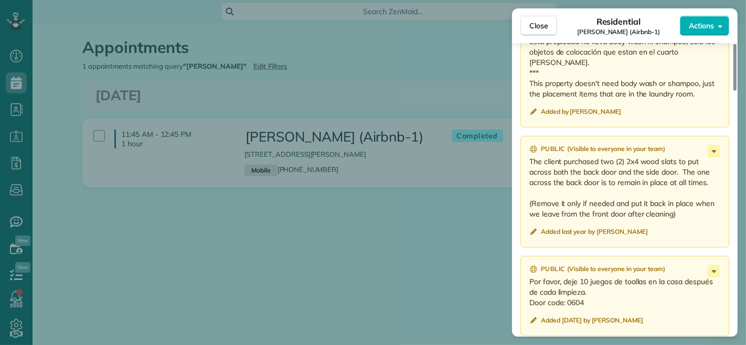
scroll to position [1049, 0]
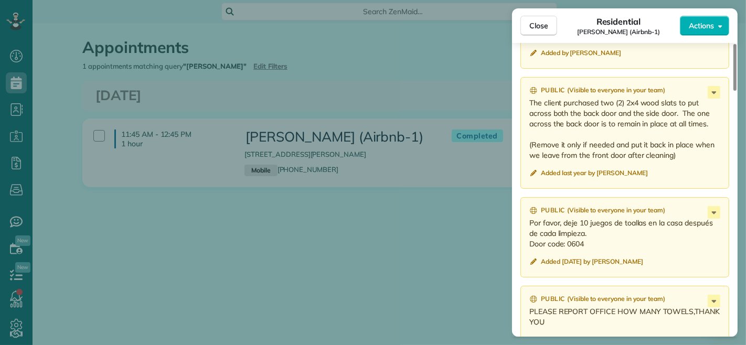
drag, startPoint x: 568, startPoint y: 235, endPoint x: 600, endPoint y: 240, distance: 32.9
click at [600, 240] on div "Public ( Visible to everyone in your team ) Por favor, deje 10 juegos de toalla…" at bounding box center [625, 237] width 209 height 80
click at [611, 226] on p "Por favor, deje 10 juegos de toallas en la casa después de cada limpieza. Door …" at bounding box center [625, 233] width 193 height 31
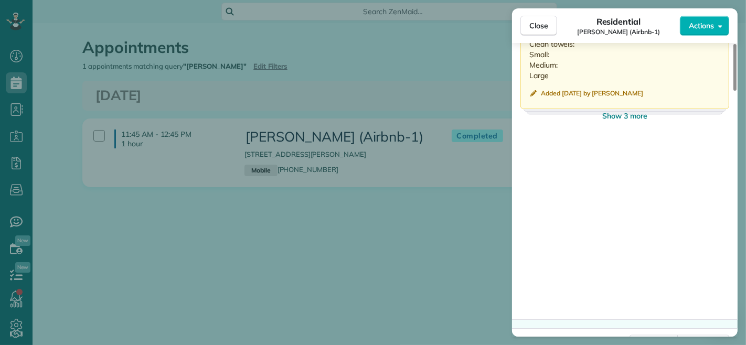
scroll to position [1261, 0]
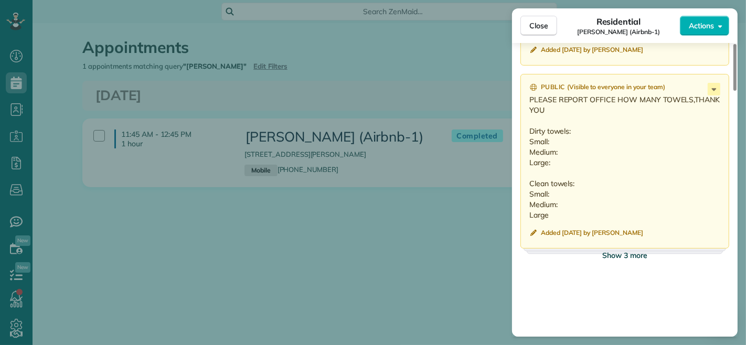
click at [627, 250] on button "Show 3 more" at bounding box center [625, 255] width 209 height 19
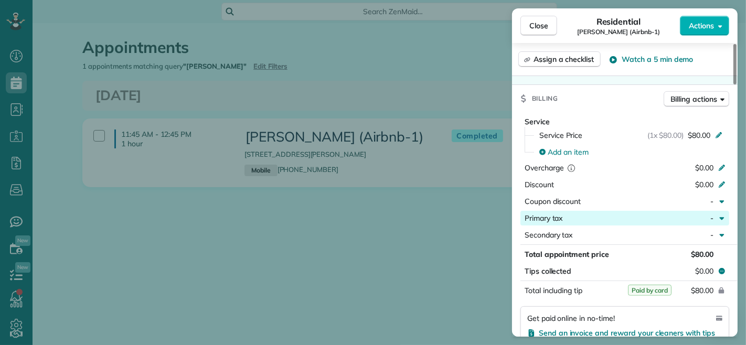
scroll to position [0, 0]
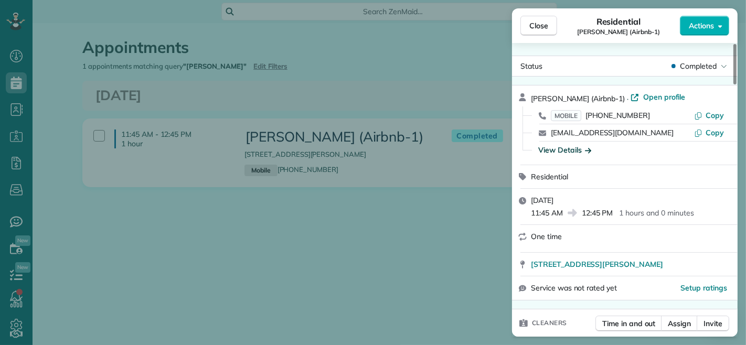
click at [547, 154] on div "View Details" at bounding box center [564, 150] width 53 height 10
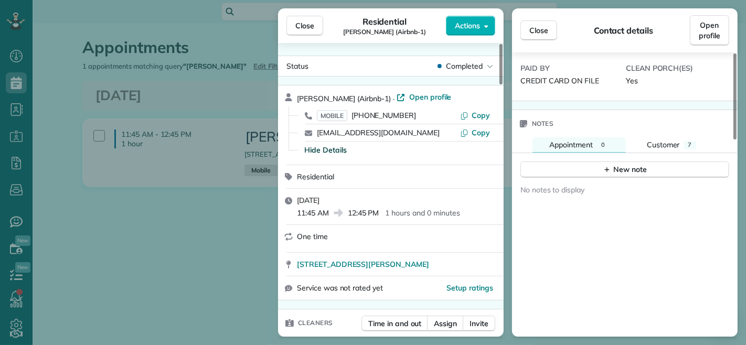
scroll to position [649, 0]
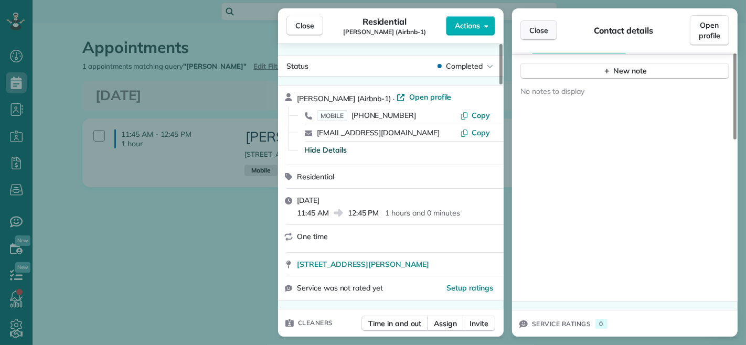
click at [530, 27] on span "Close" at bounding box center [538, 30] width 19 height 10
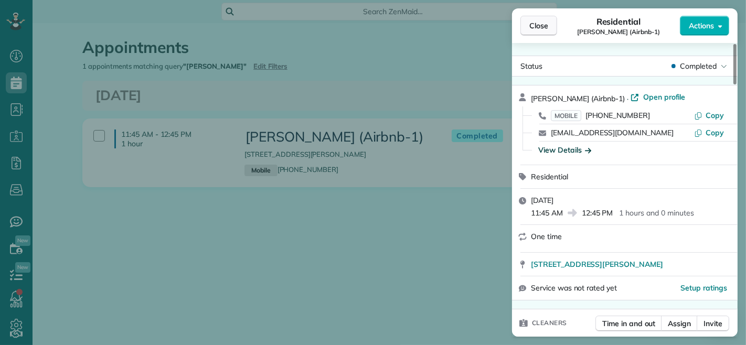
click at [532, 26] on span "Close" at bounding box center [538, 25] width 19 height 10
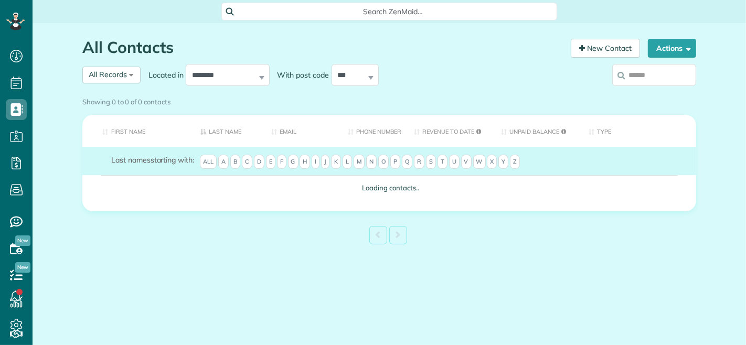
scroll to position [4, 4]
